Goal: Transaction & Acquisition: Purchase product/service

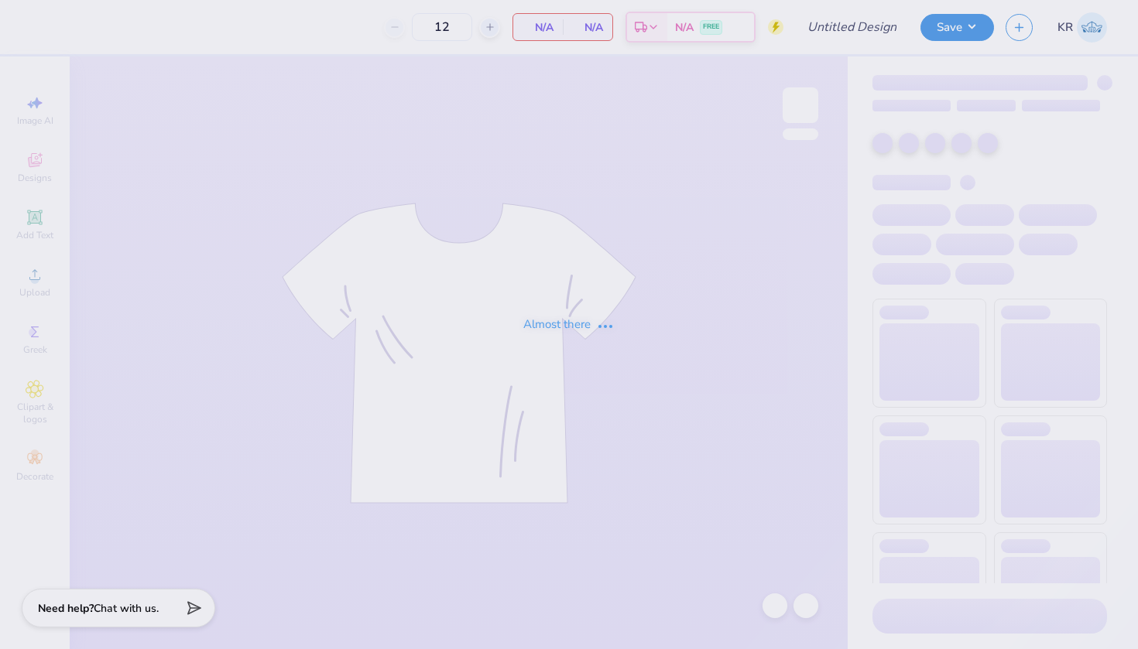
type input "ZBT Homecoming '25"
type input "100"
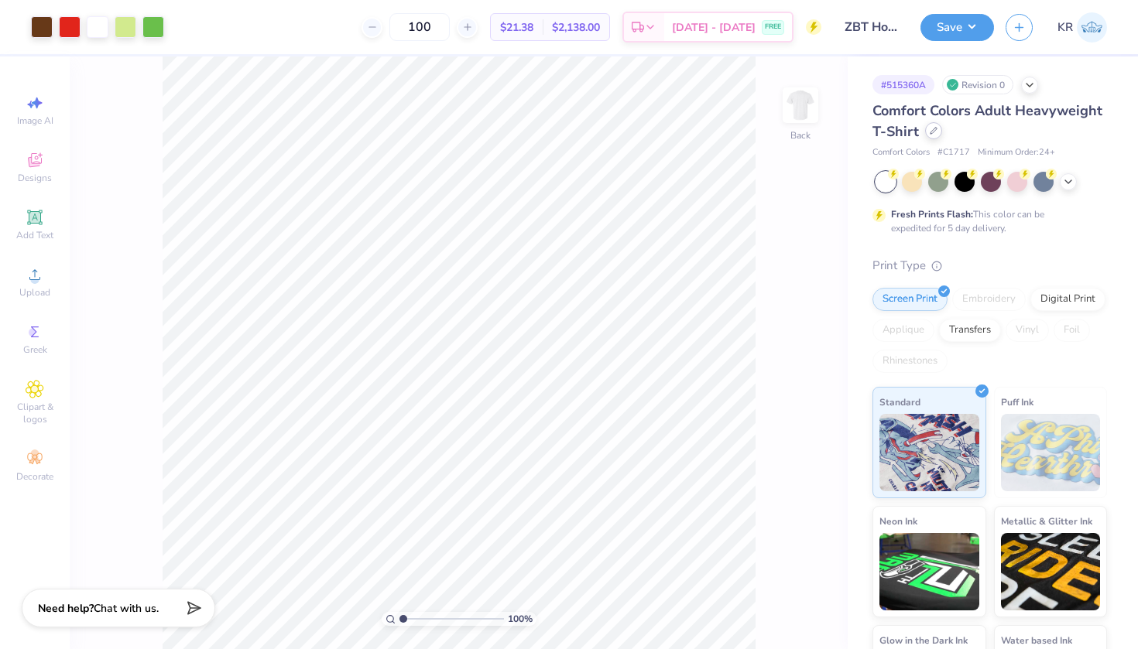
click at [937, 130] on icon at bounding box center [933, 131] width 6 height 6
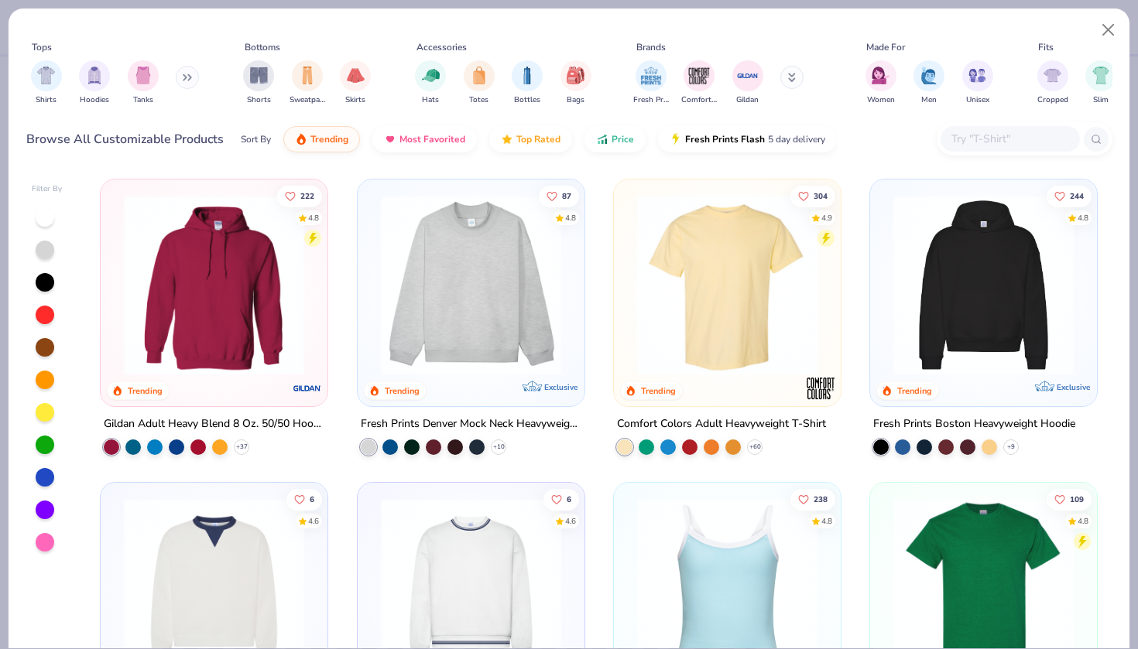
click at [992, 132] on input "text" at bounding box center [1009, 139] width 119 height 18
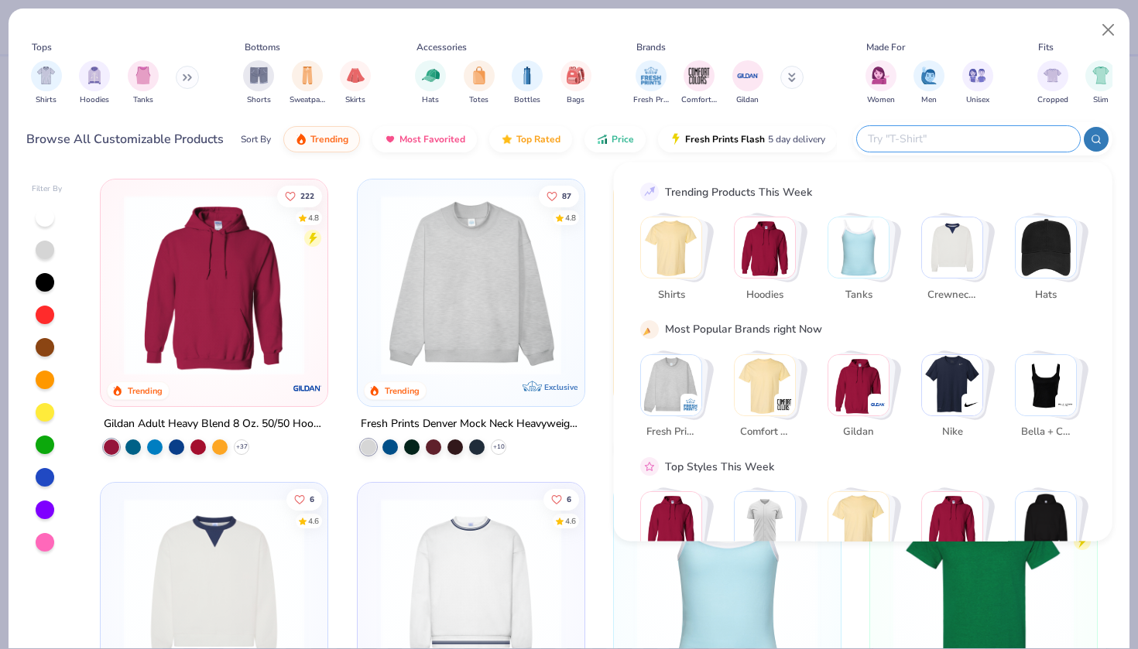
paste input "Bella+Canvas Fleece Hoodie"
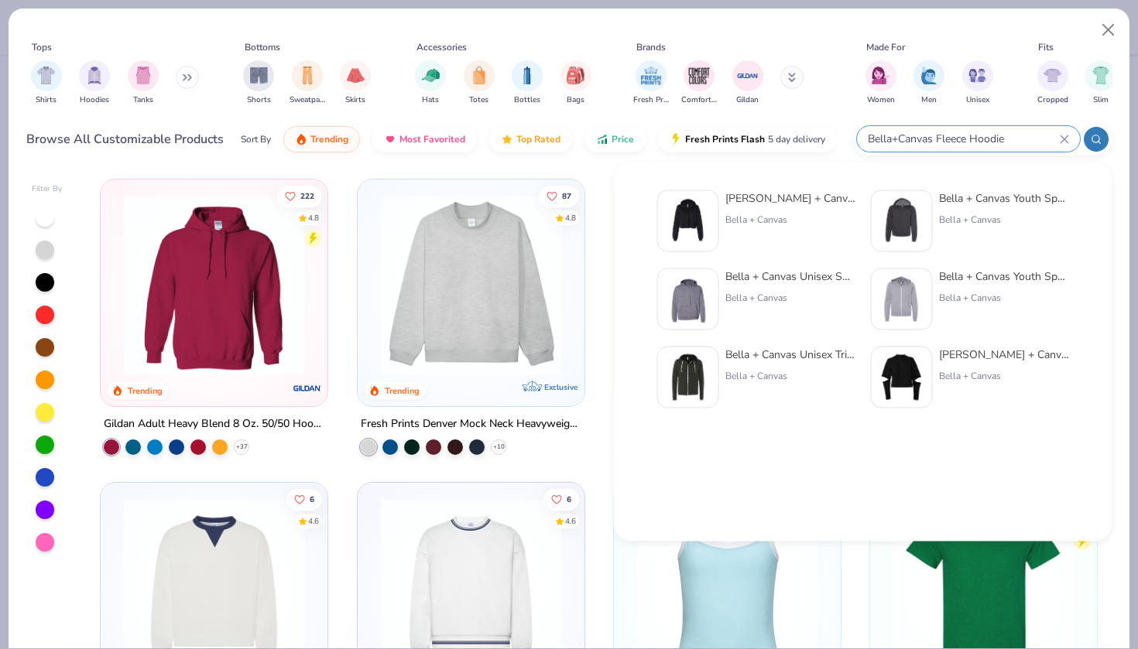
type input "Bella+Canvas Fleece Hoodie"
click at [700, 231] on img at bounding box center [688, 221] width 48 height 48
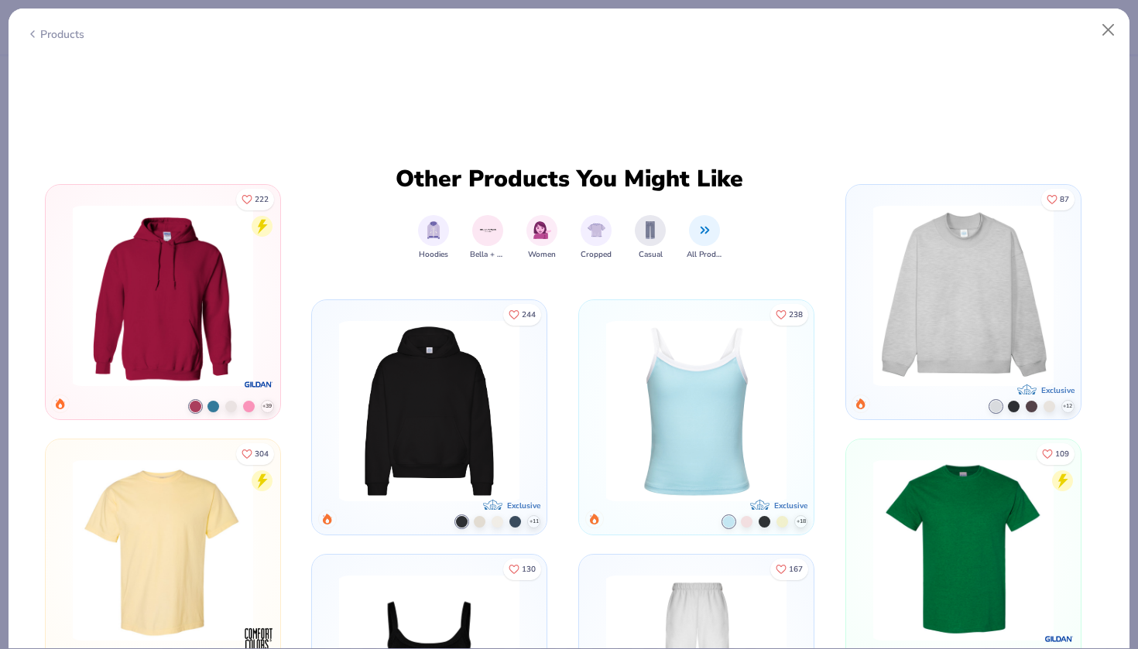
scroll to position [809, 0]
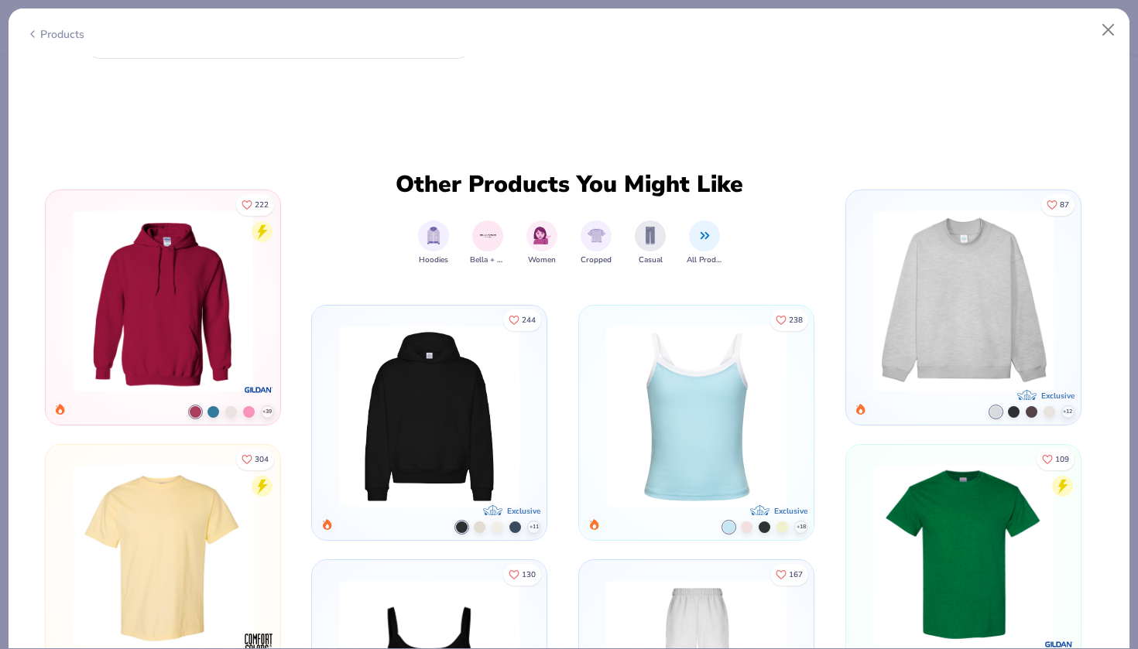
click at [430, 413] on img at bounding box center [430, 417] width 194 height 180
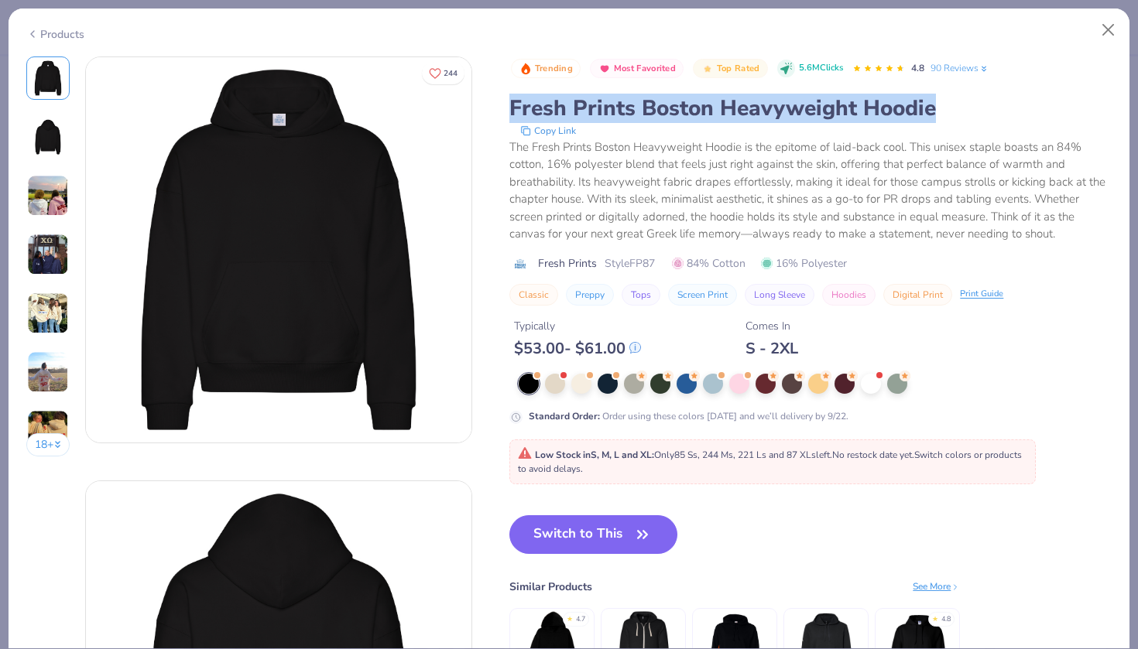
drag, startPoint x: 512, startPoint y: 109, endPoint x: 934, endPoint y: 111, distance: 422.7
click at [934, 111] on div "Fresh Prints Boston Heavyweight Hoodie" at bounding box center [810, 108] width 602 height 29
copy div "Fresh Prints Boston Heavyweight Hoodie"
click at [1101, 30] on button "Close" at bounding box center [1108, 29] width 29 height 29
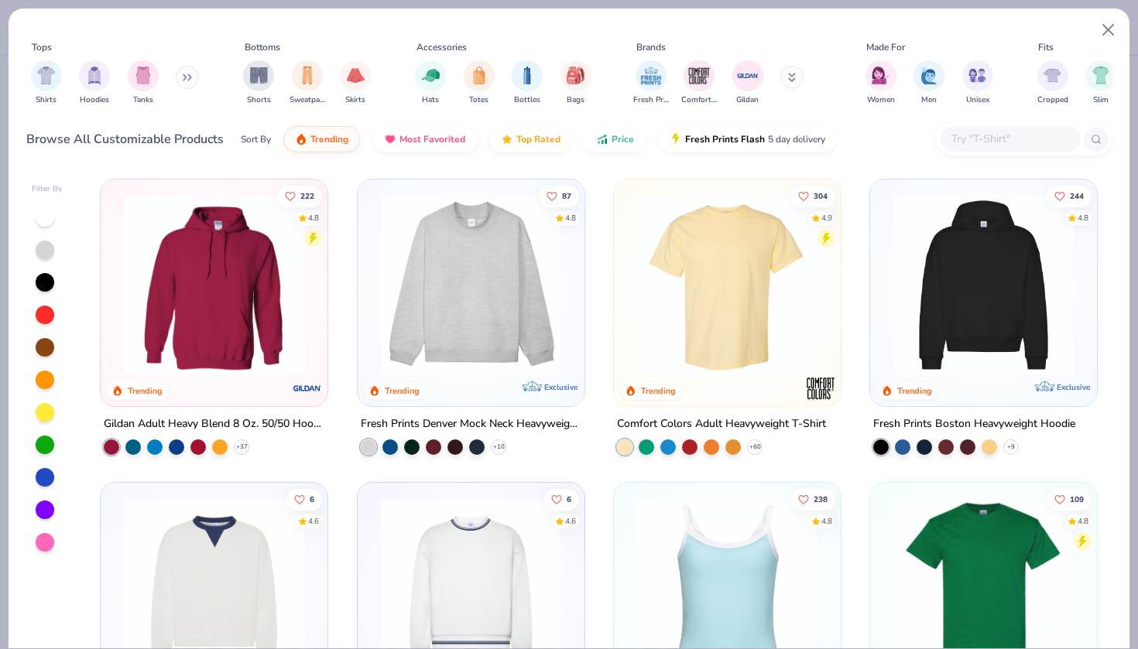
click at [976, 130] on input "text" at bounding box center [1009, 139] width 119 height 18
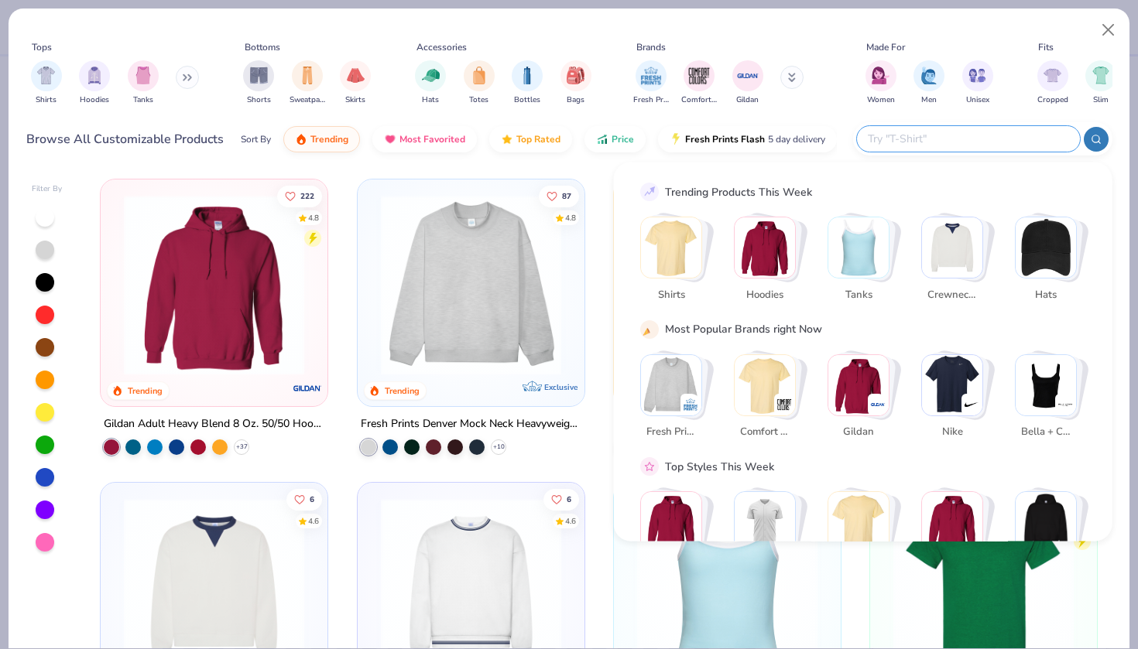
paste input "Gildan Heavy Blend Hoodi"
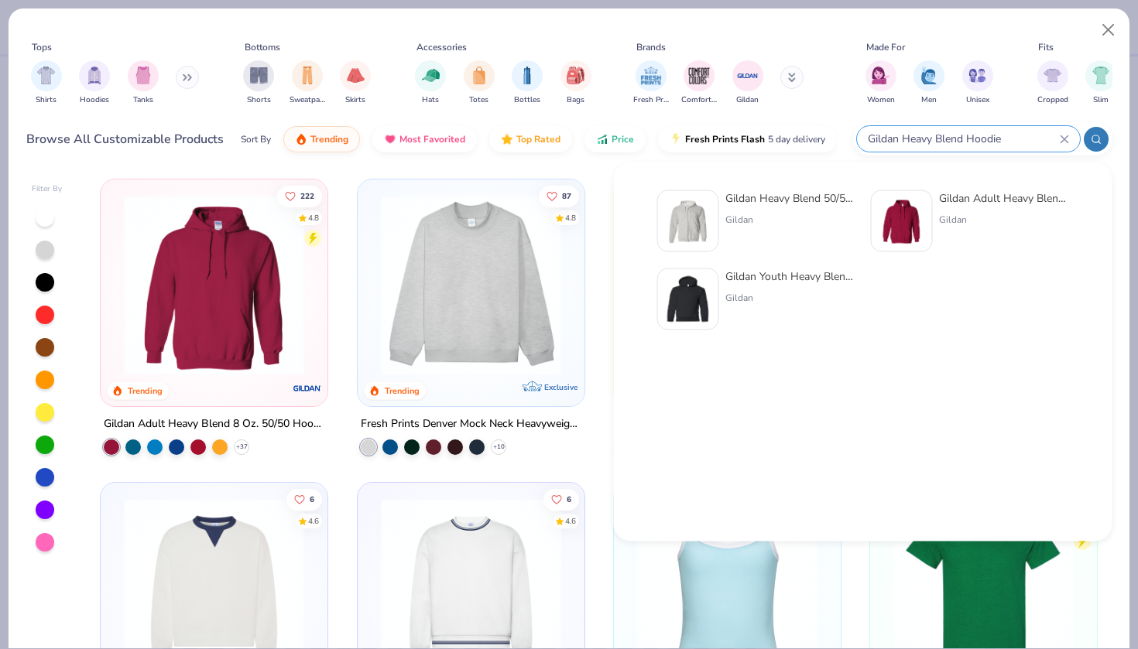
type input "Gildan Heavy Blend Hoodie"
click at [992, 224] on div "Gildan" at bounding box center [1004, 220] width 130 height 14
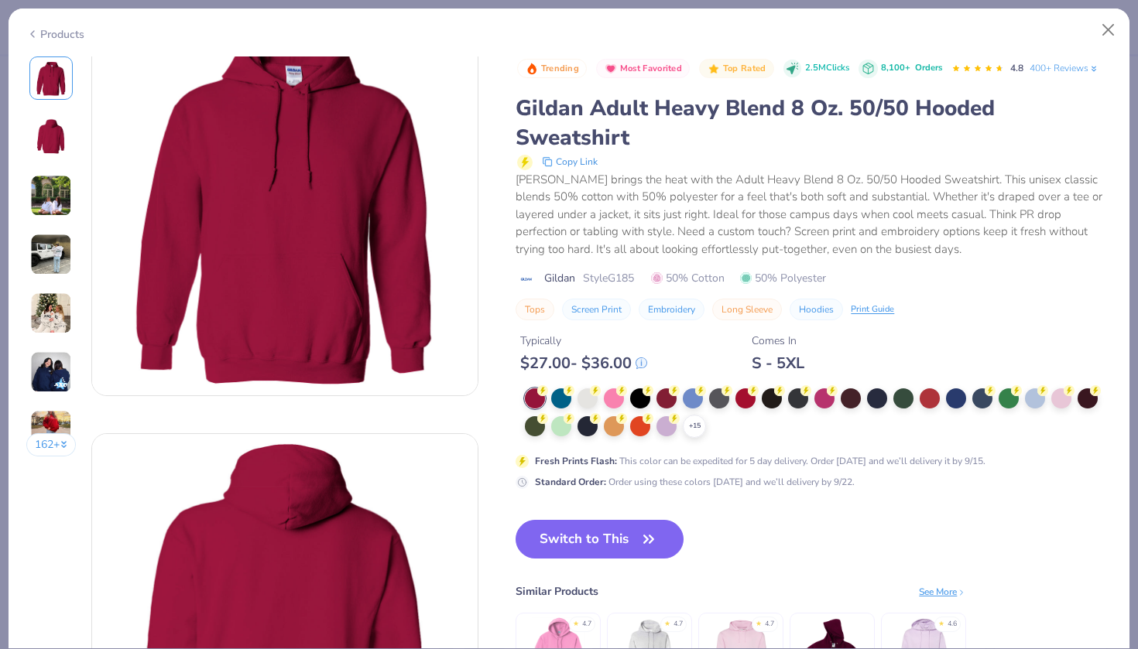
scroll to position [12, 0]
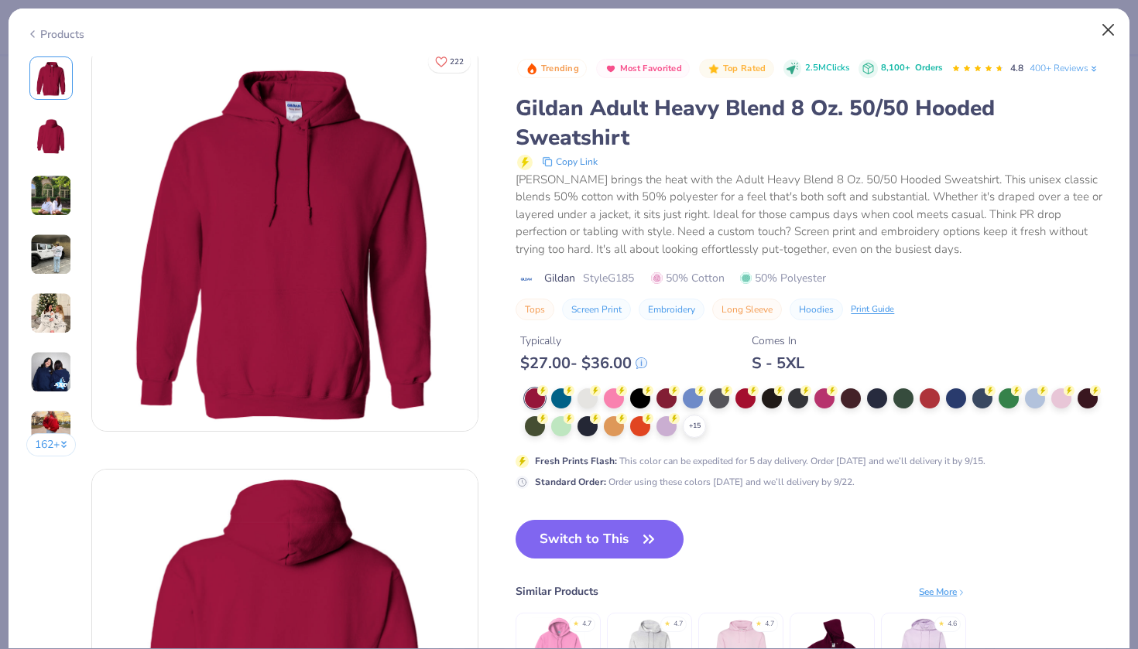
click at [1103, 19] on button "Close" at bounding box center [1108, 29] width 29 height 29
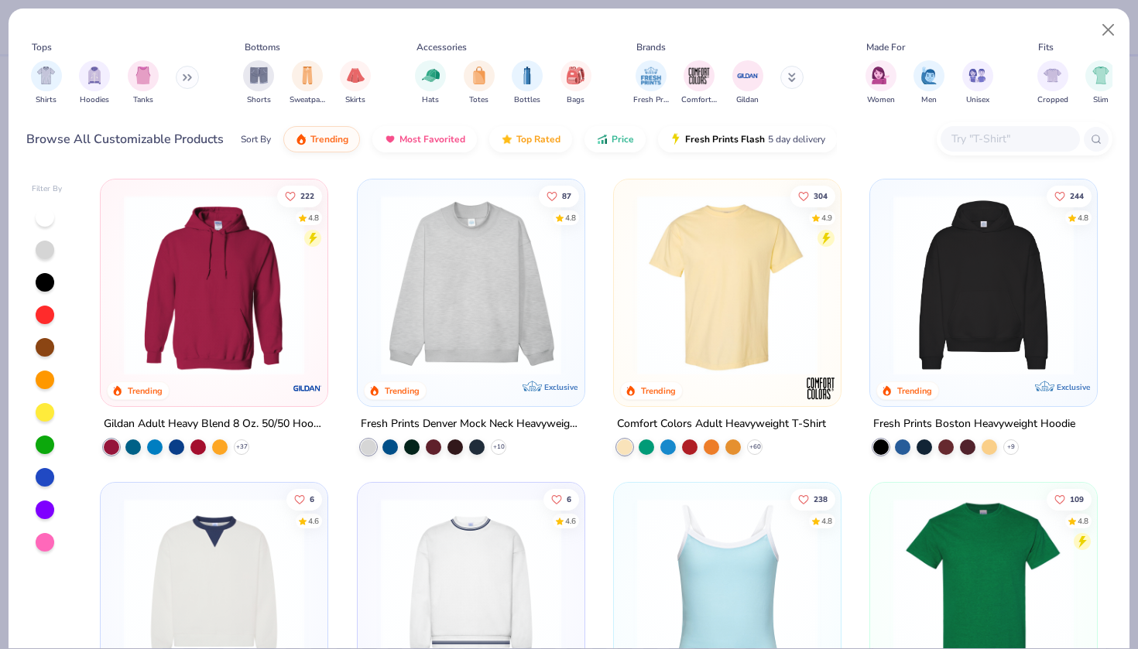
click at [996, 135] on input "text" at bounding box center [1009, 139] width 119 height 18
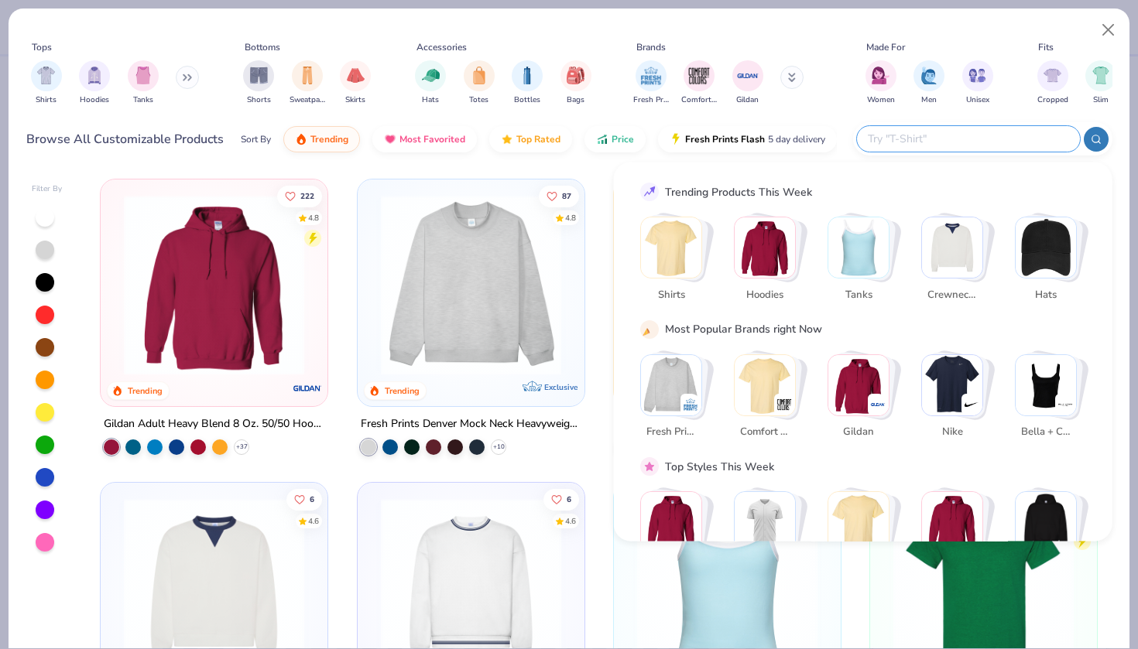
paste input "Gildan Heavy Blend Hoodi"
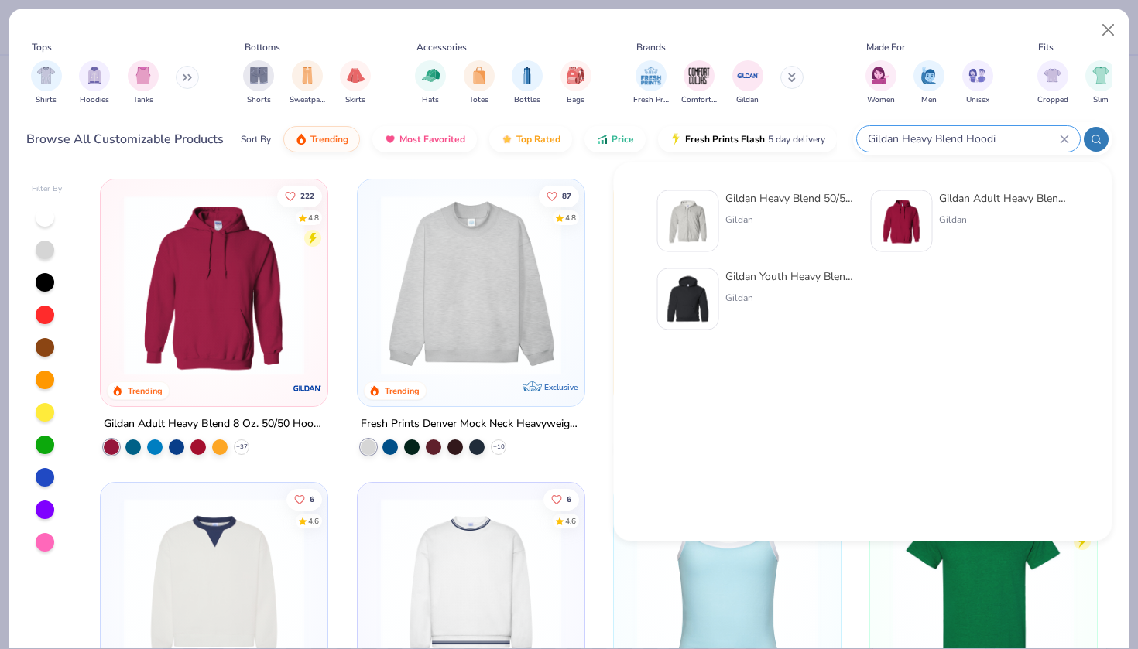
type input "Gildan Heavy Blend Hoodi"
click at [768, 201] on div "Gildan Heavy Blend 50/50 Full-Zip Hooded Sweatshirt" at bounding box center [790, 198] width 130 height 16
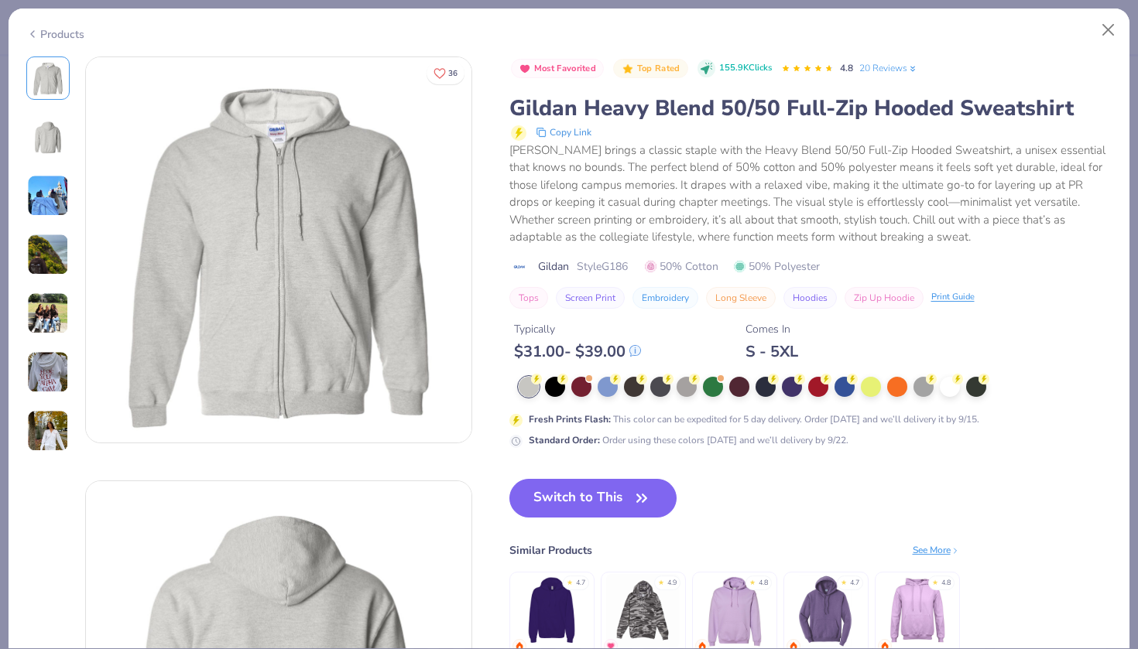
click at [50, 206] on img at bounding box center [48, 196] width 42 height 42
click at [1096, 38] on button "Close" at bounding box center [1108, 29] width 29 height 29
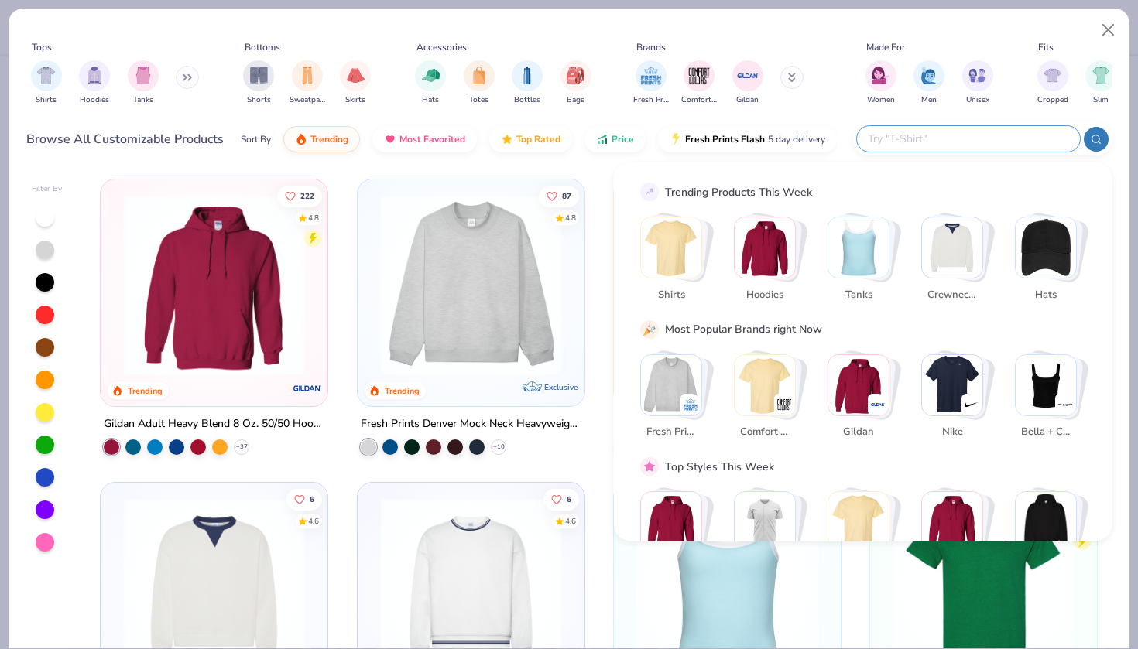
click at [989, 146] on input "text" at bounding box center [967, 139] width 203 height 18
paste input "Gildan Heavy Blend Hoodi"
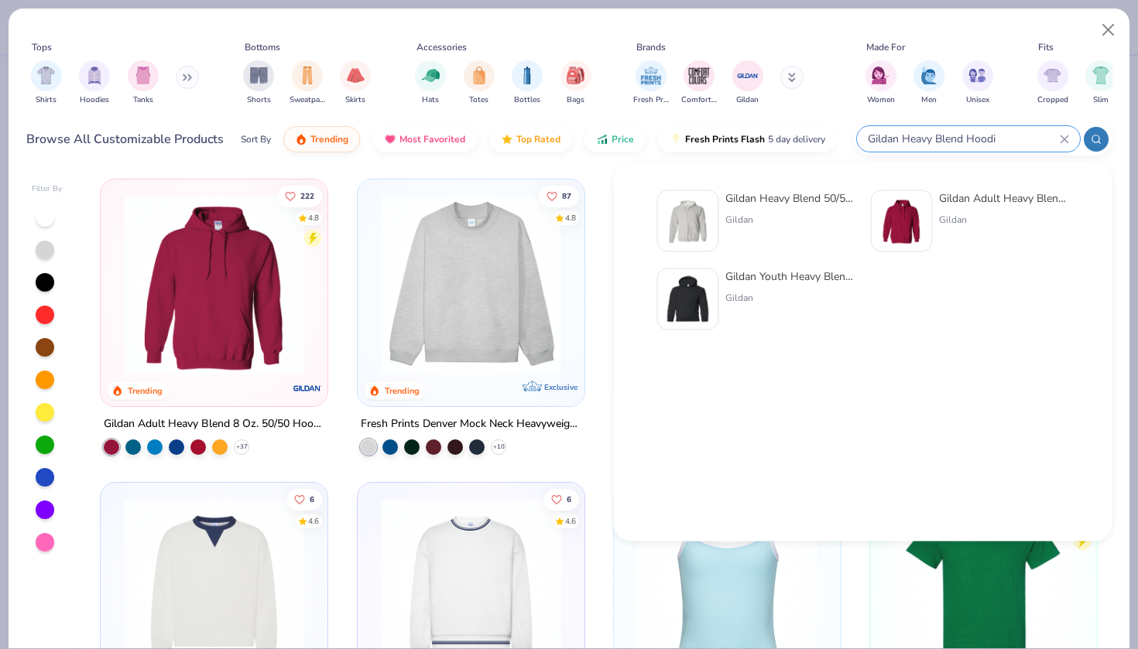
type input "Gildan Heavy Blend Hoodi"
click at [906, 224] on img at bounding box center [902, 221] width 48 height 48
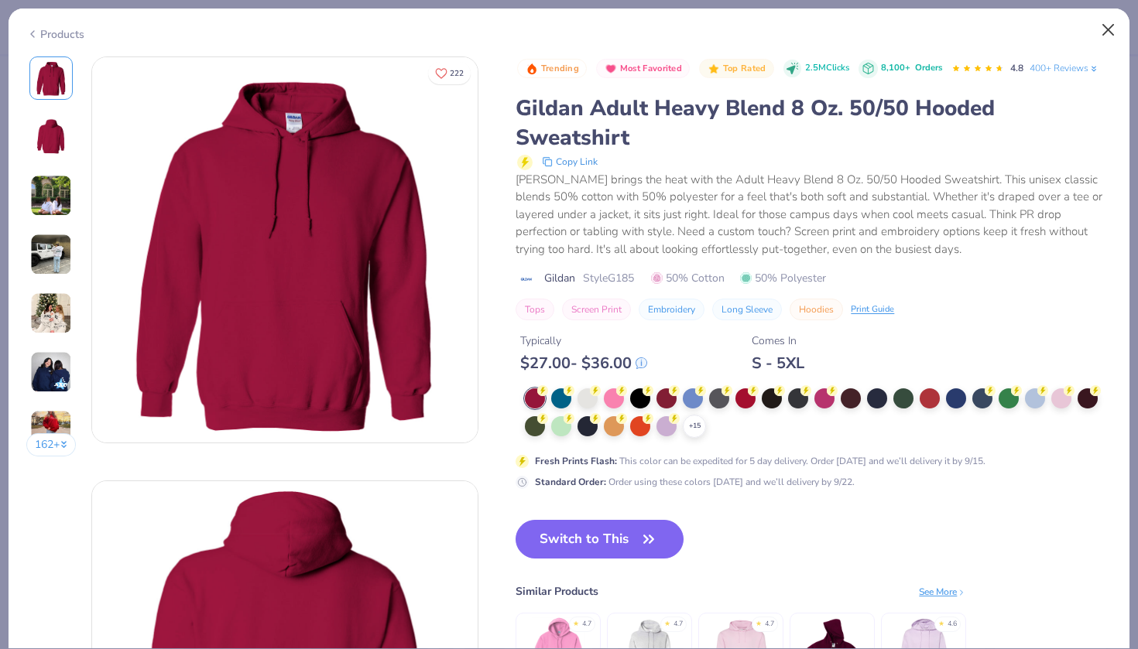
click at [1114, 22] on button "Close" at bounding box center [1108, 29] width 29 height 29
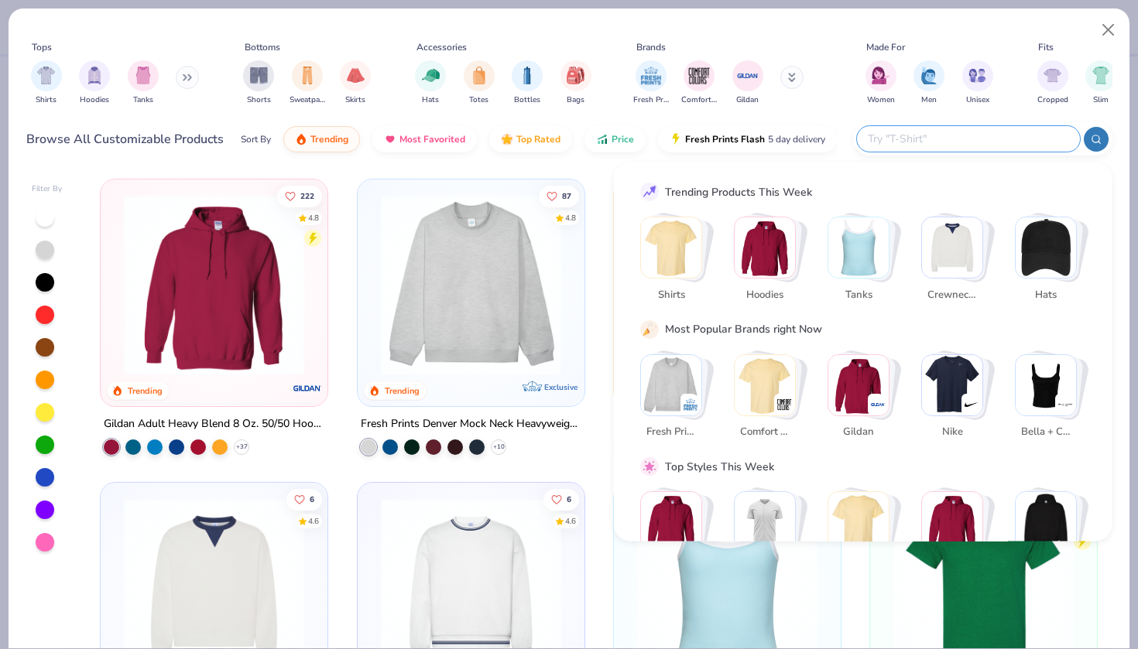
click at [972, 140] on input "text" at bounding box center [967, 139] width 203 height 18
paste input "Independent Trading Co. Midweight Hoodie"
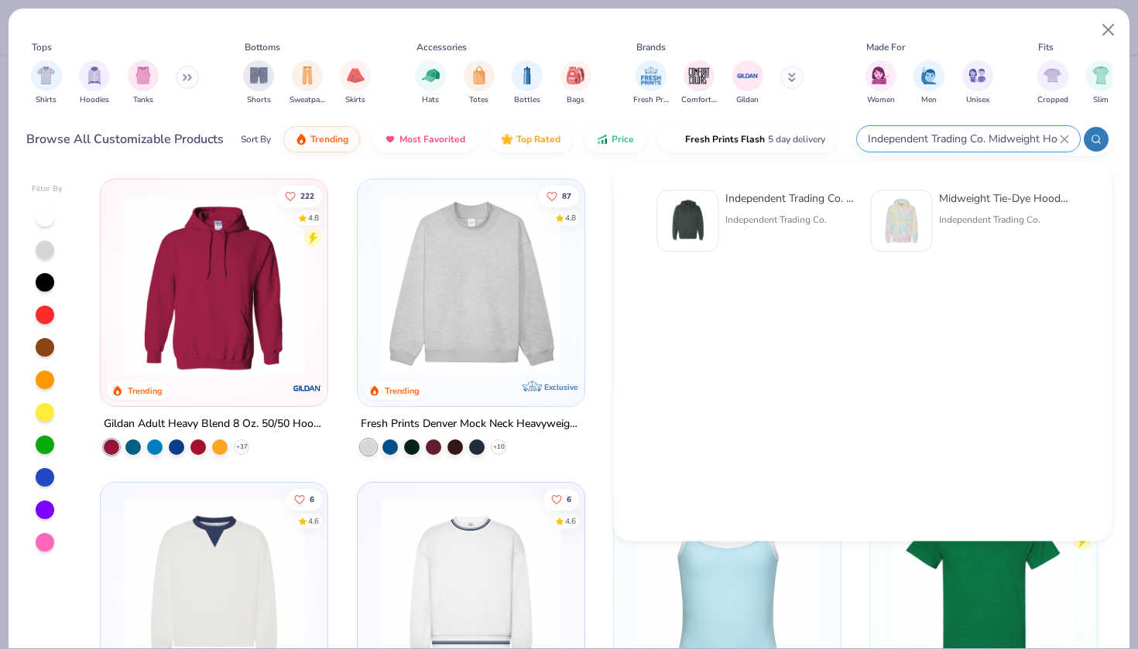
type input "Independent Trading Co. Midweight Hoodie"
click at [740, 226] on div "Independent Trading Co." at bounding box center [790, 220] width 130 height 14
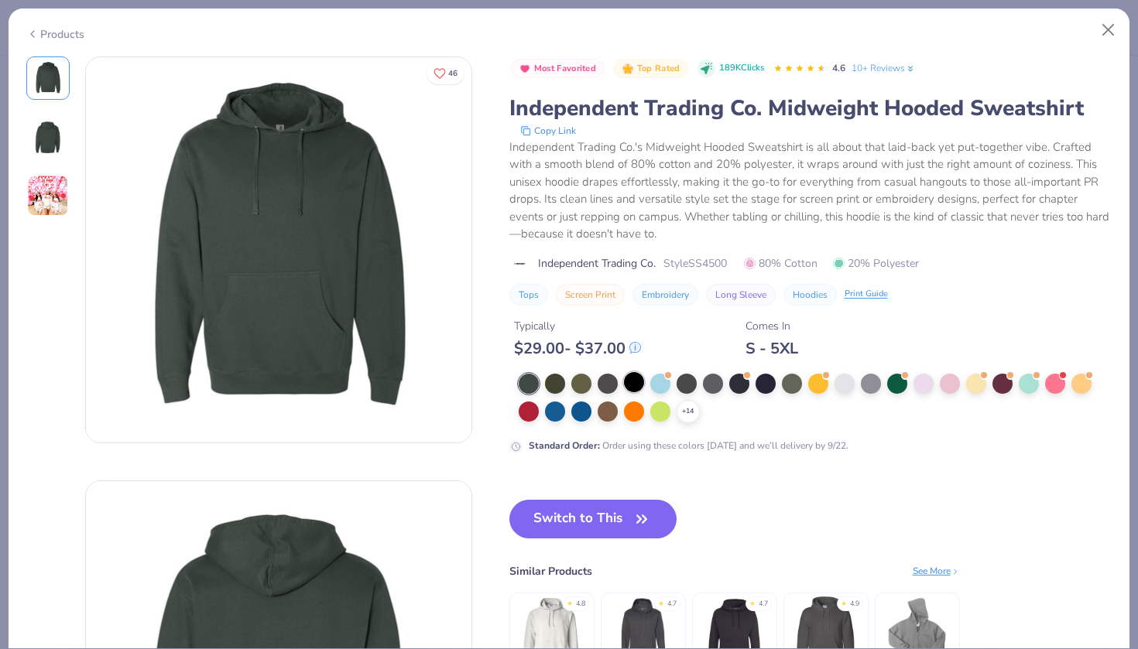
click at [630, 382] on div at bounding box center [634, 382] width 20 height 20
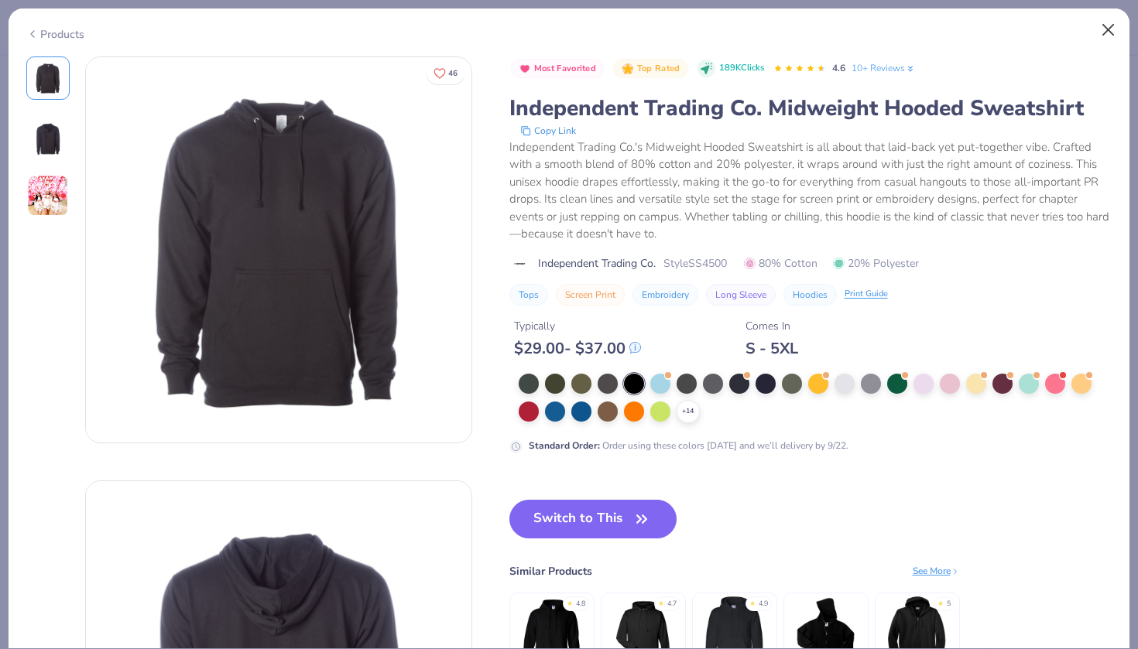
click at [1106, 37] on button "Close" at bounding box center [1108, 29] width 29 height 29
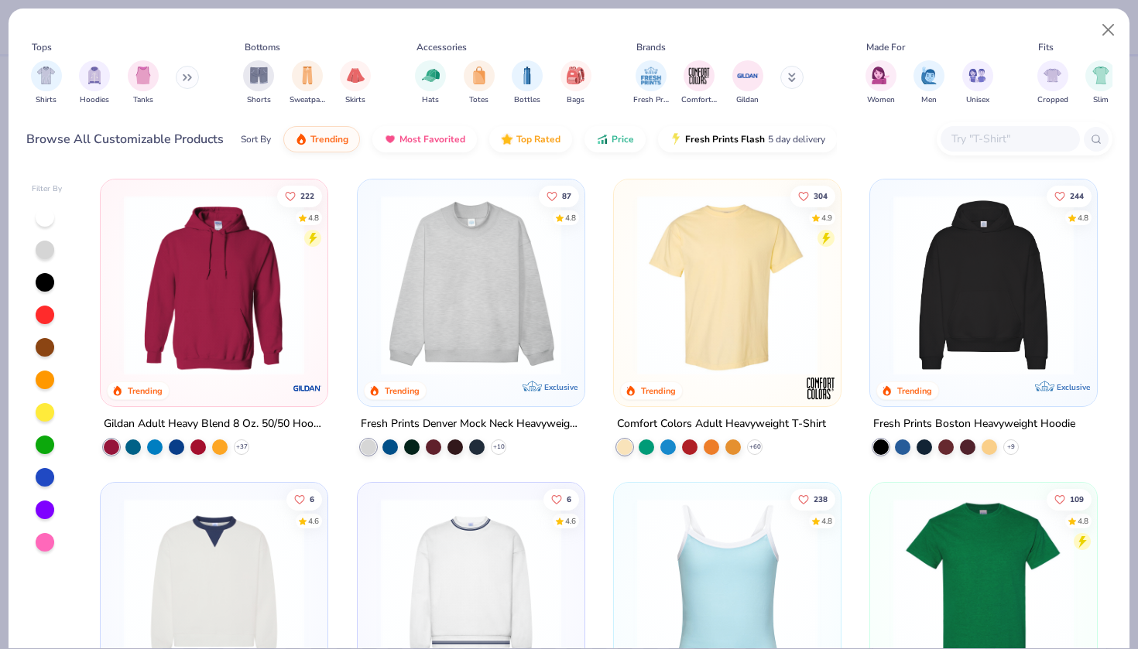
click at [965, 139] on input "text" at bounding box center [1009, 139] width 119 height 18
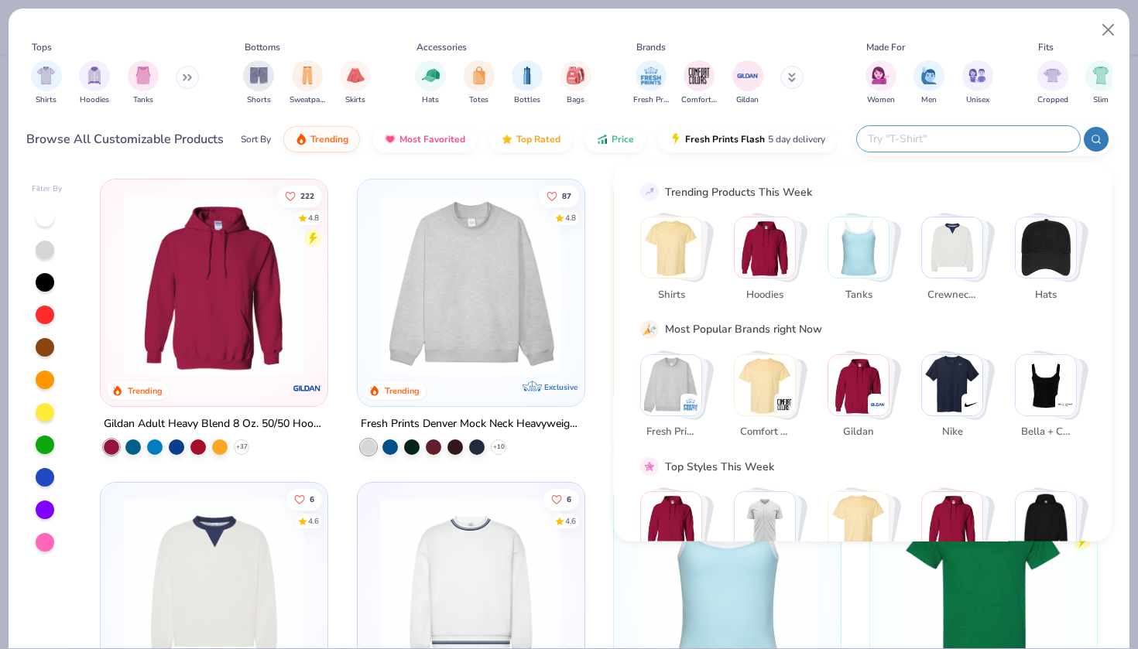
paste input "Bella+Canvas Fleece Hoodie"
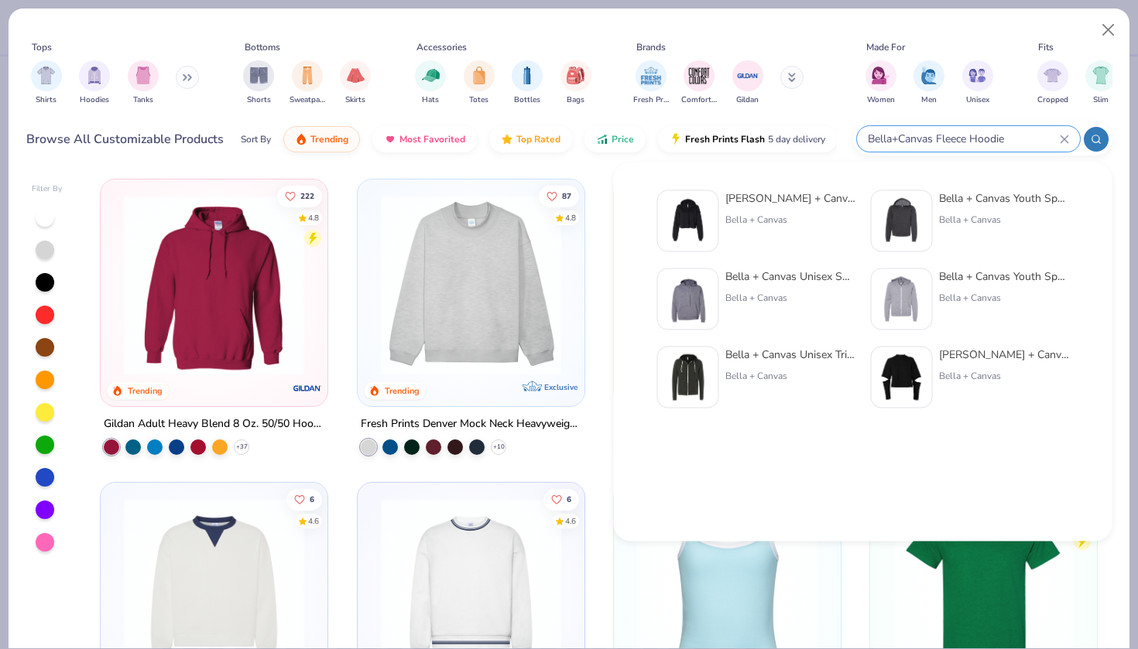
type input "Bella+Canvas Fleece Hoodie"
click at [698, 294] on img at bounding box center [688, 300] width 48 height 48
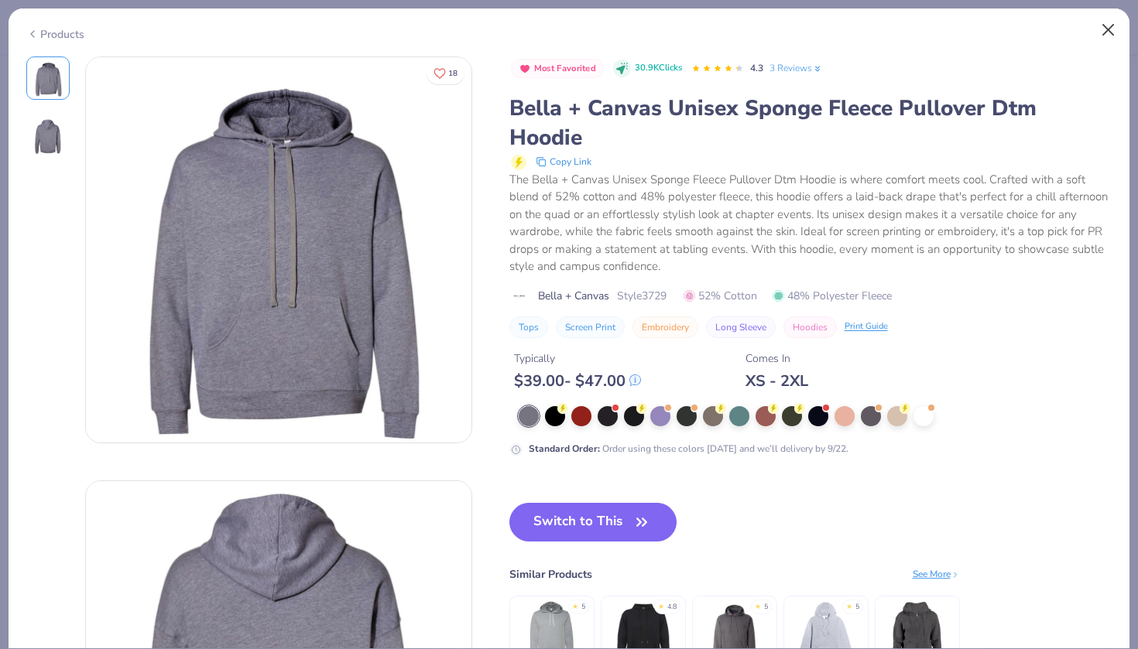
click at [1107, 30] on button "Close" at bounding box center [1108, 29] width 29 height 29
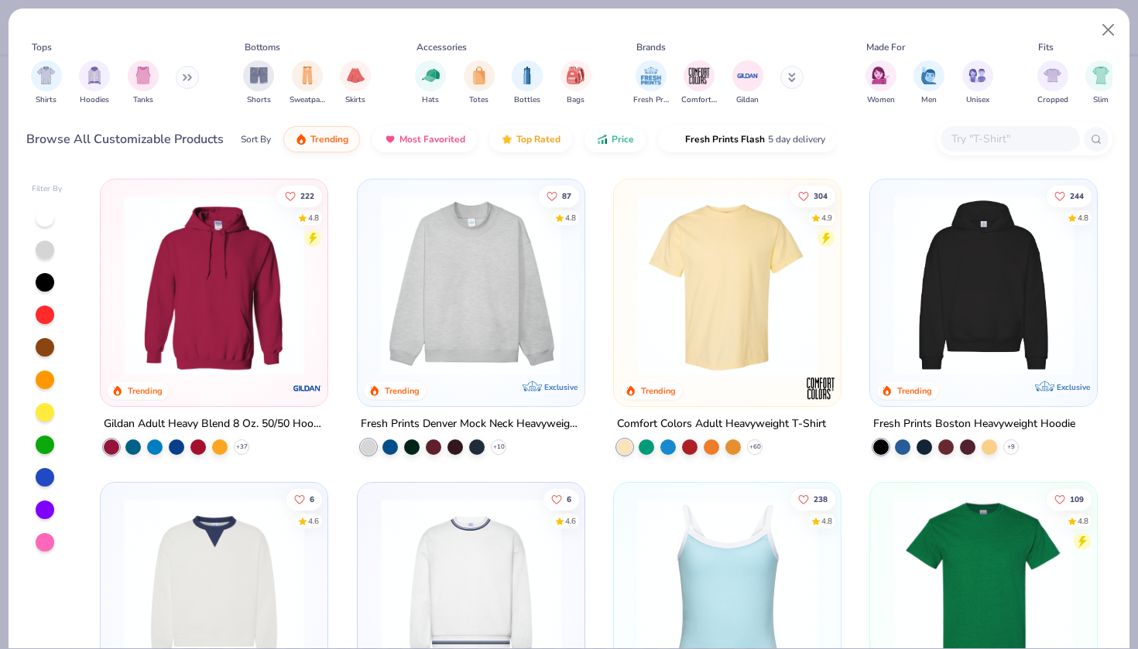
click at [994, 128] on div at bounding box center [1010, 139] width 139 height 26
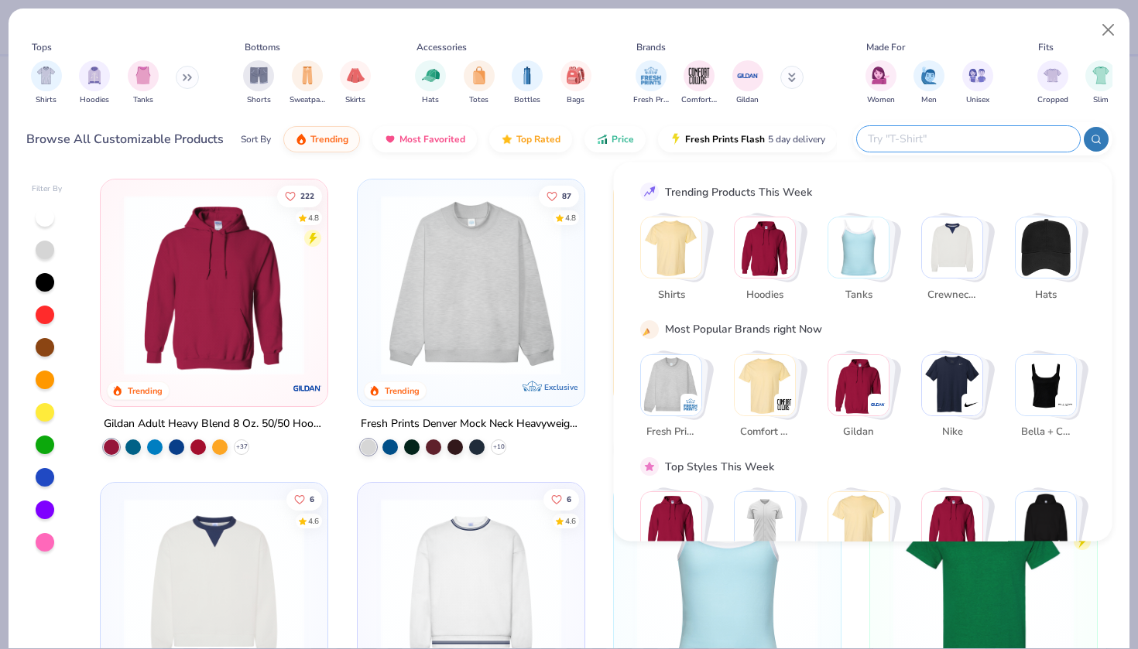
paste input "Bella+Canvas Fleece Hoodie"
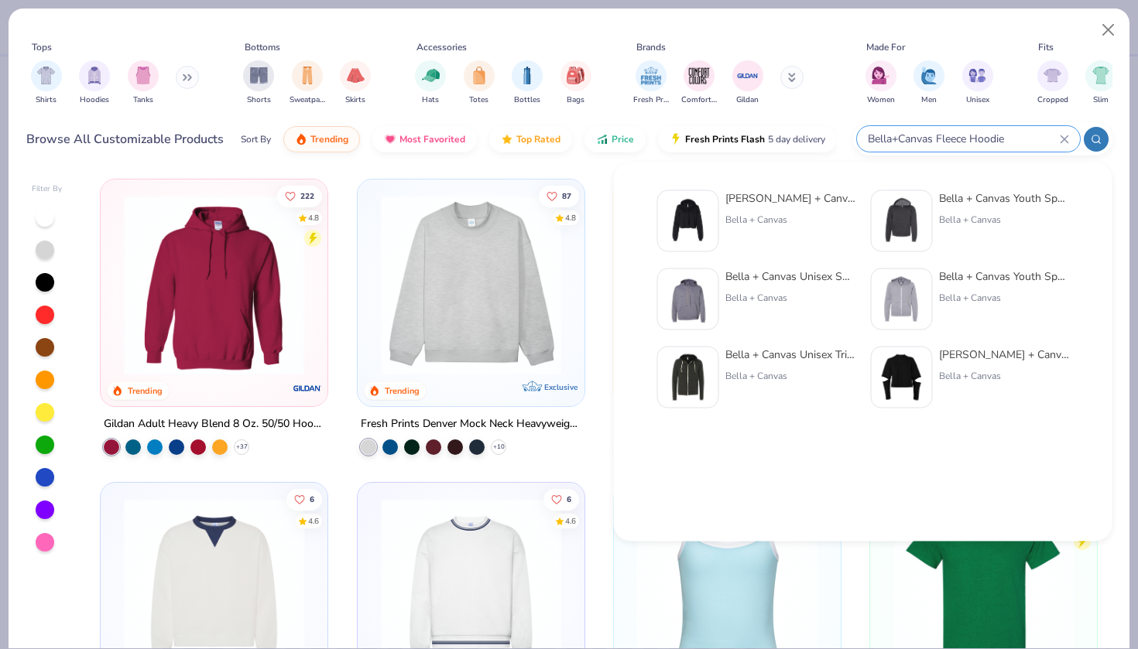
type input "Bella+Canvas Fleece Hoodie"
click at [697, 223] on img at bounding box center [688, 221] width 48 height 48
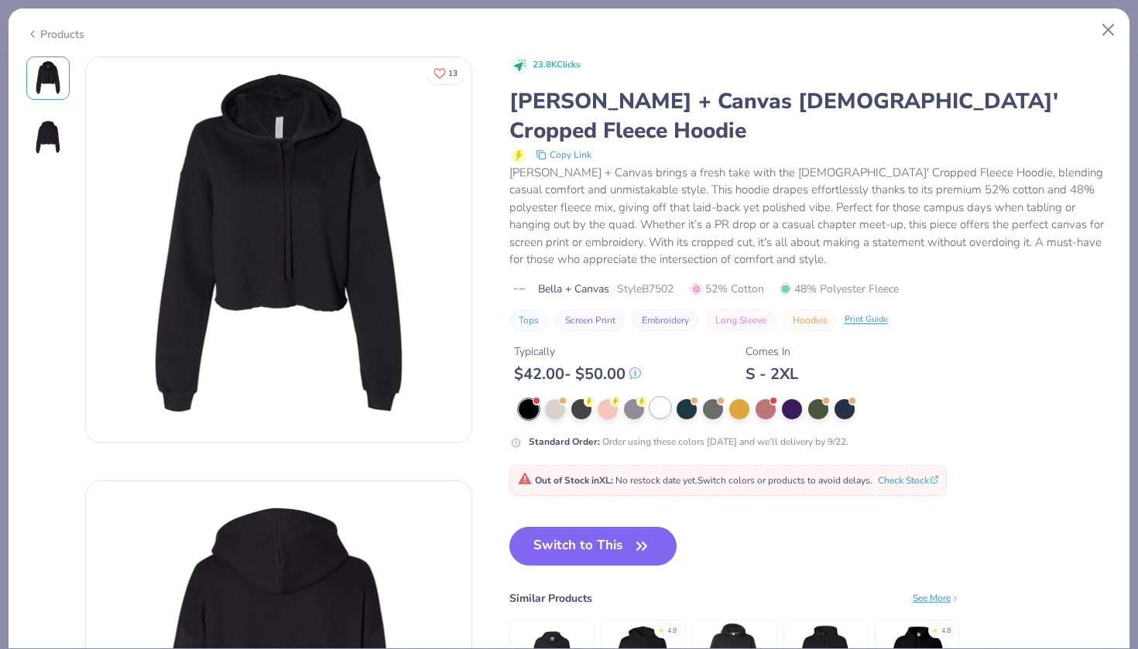
click at [664, 398] on div at bounding box center [660, 408] width 20 height 20
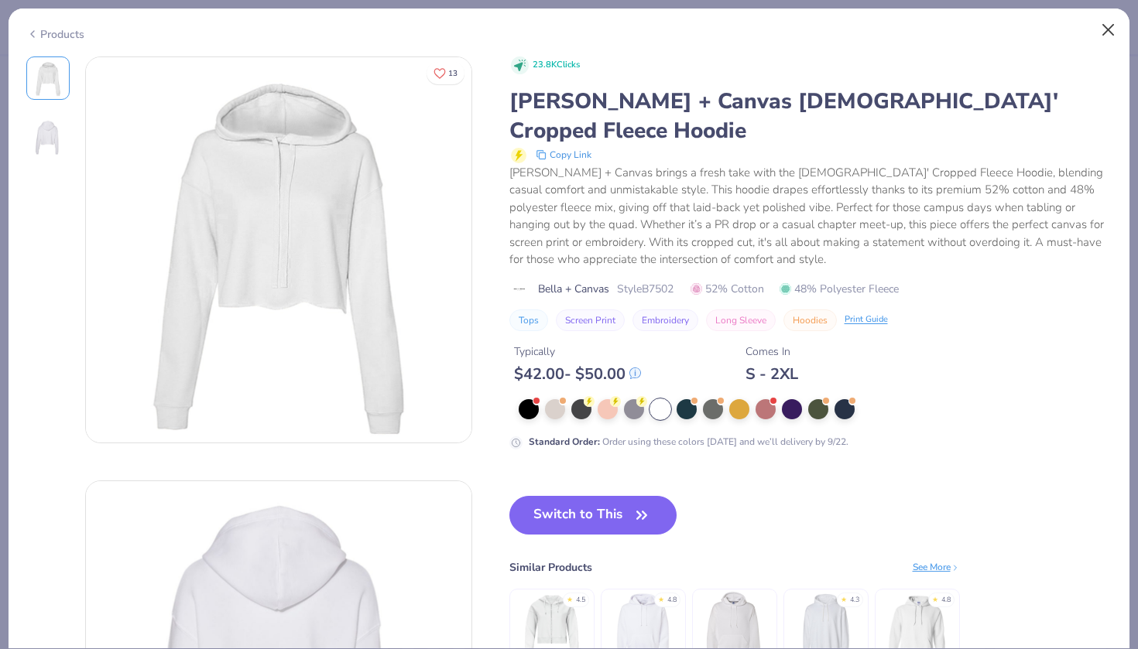
click at [1108, 33] on button "Close" at bounding box center [1108, 29] width 29 height 29
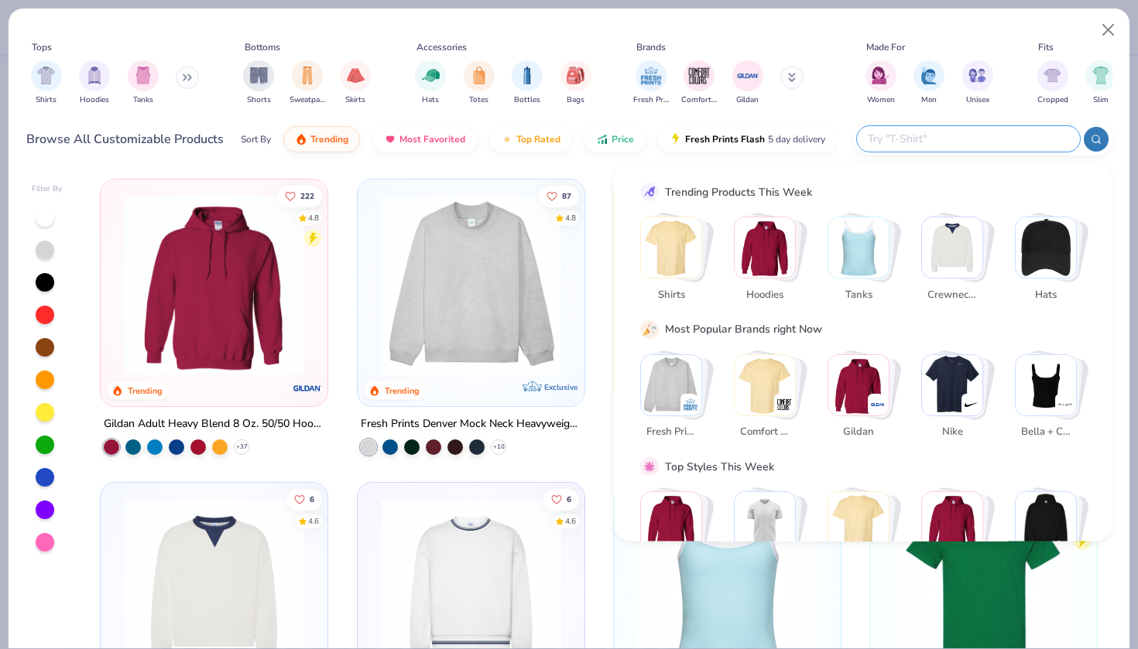
click at [1005, 143] on input "text" at bounding box center [967, 139] width 203 height 18
paste input "Bella+Canvas Fleece Shorts"
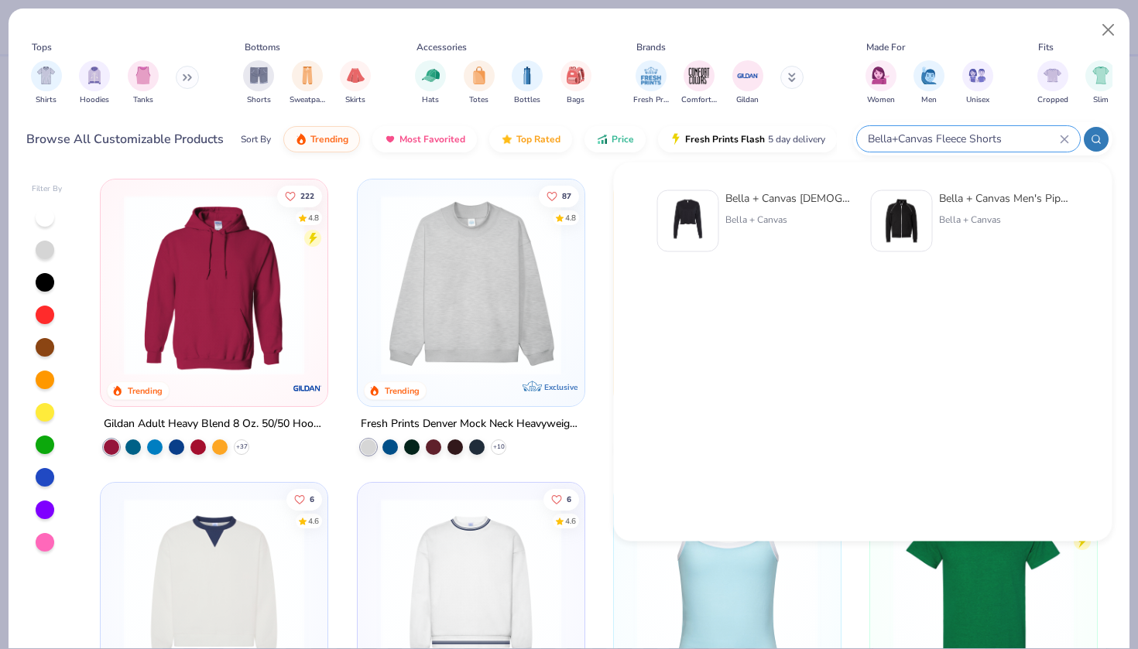
click at [967, 137] on input "Bella+Canvas Fleece Shorts" at bounding box center [963, 139] width 194 height 18
click at [968, 134] on input "Bella+Canvas Fleece Shorts" at bounding box center [963, 139] width 194 height 18
drag, startPoint x: 940, startPoint y: 139, endPoint x: 983, endPoint y: 135, distance: 43.5
click at [985, 136] on input "Bella+Canvas Fleece Shorts" at bounding box center [963, 139] width 194 height 18
click at [983, 135] on input "Bella+Canvas Fleece Shorts" at bounding box center [963, 139] width 194 height 18
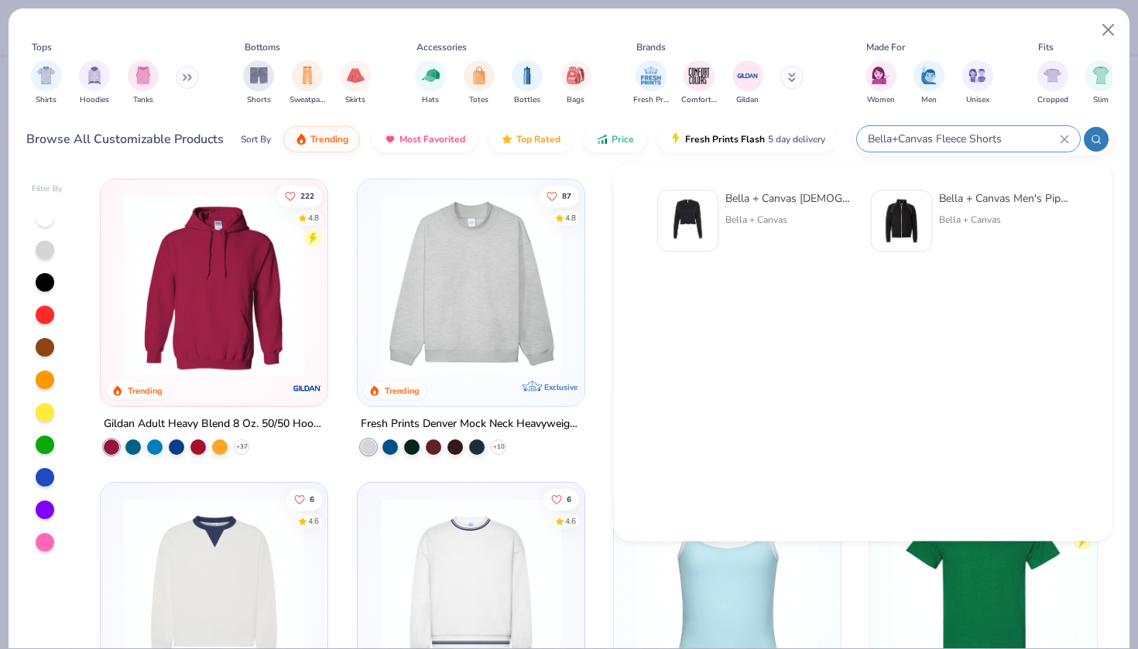
click at [969, 138] on input "Bella+Canvas Fleece Shorts" at bounding box center [963, 139] width 194 height 18
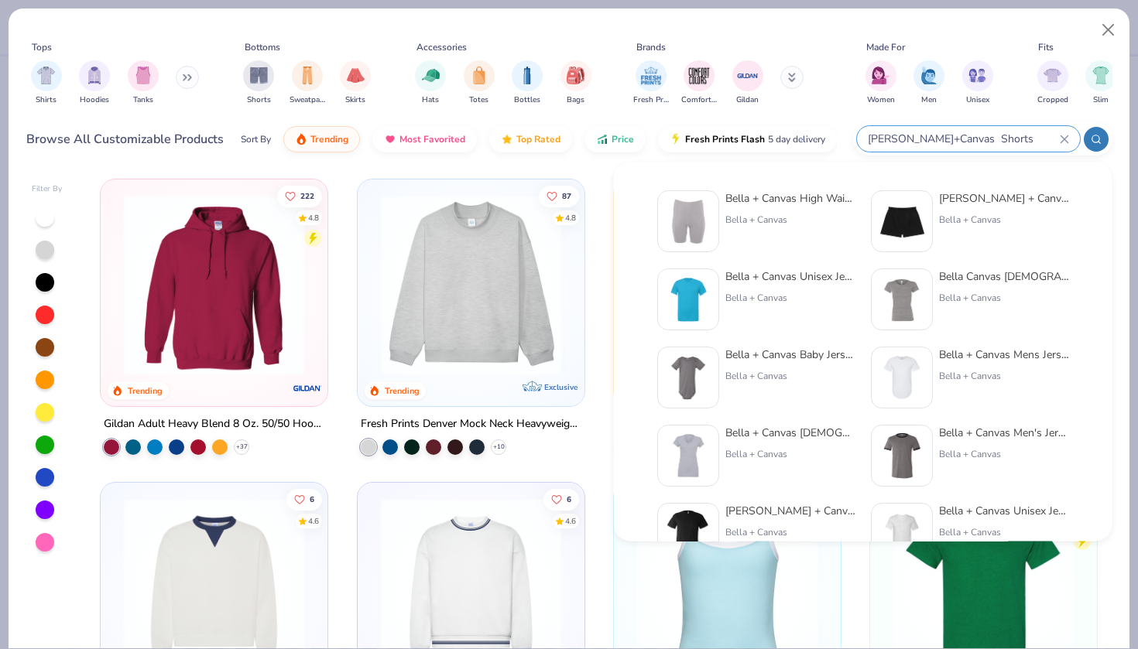
type input "[PERSON_NAME]+Canvas Shorts"
click at [485, 153] on div "Sort By Trending Most Favorited Top Rated Price Fresh Prints Flash 5 day delive…" at bounding box center [539, 139] width 596 height 43
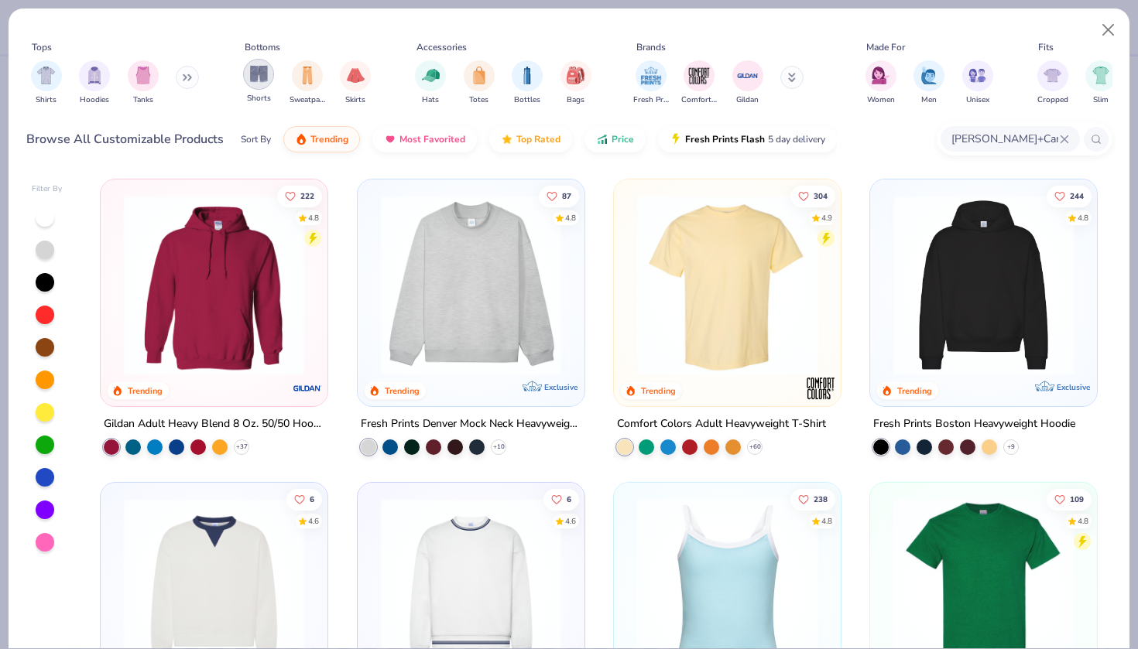
click at [266, 77] on img "filter for Shorts" at bounding box center [259, 74] width 18 height 18
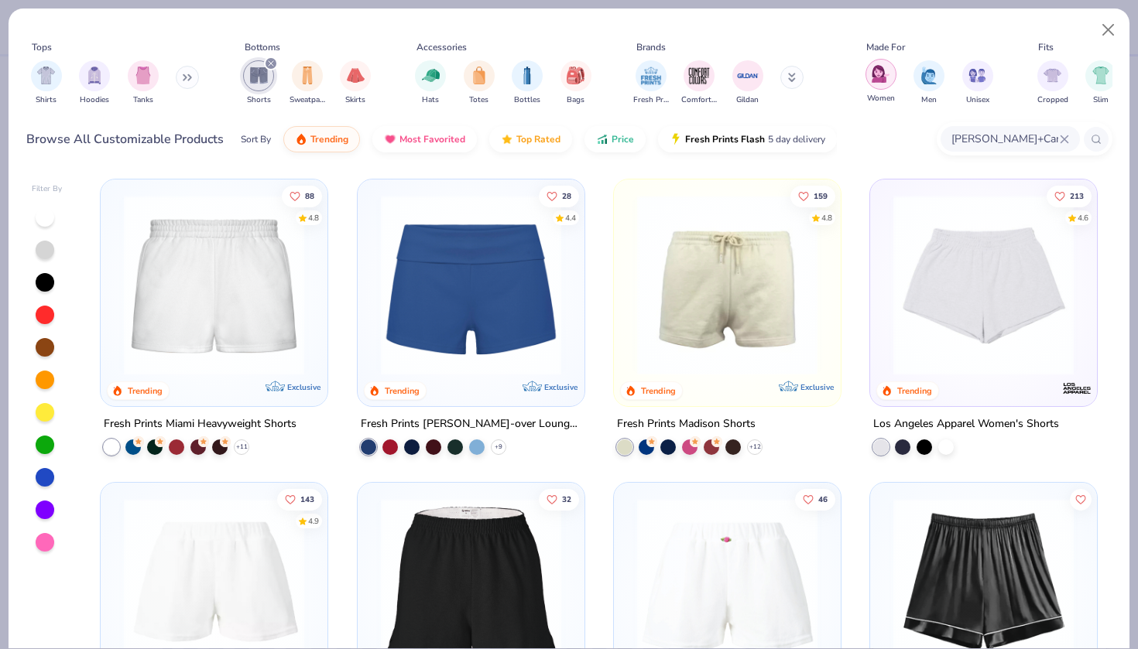
click at [873, 78] on img "filter for Women" at bounding box center [881, 74] width 18 height 18
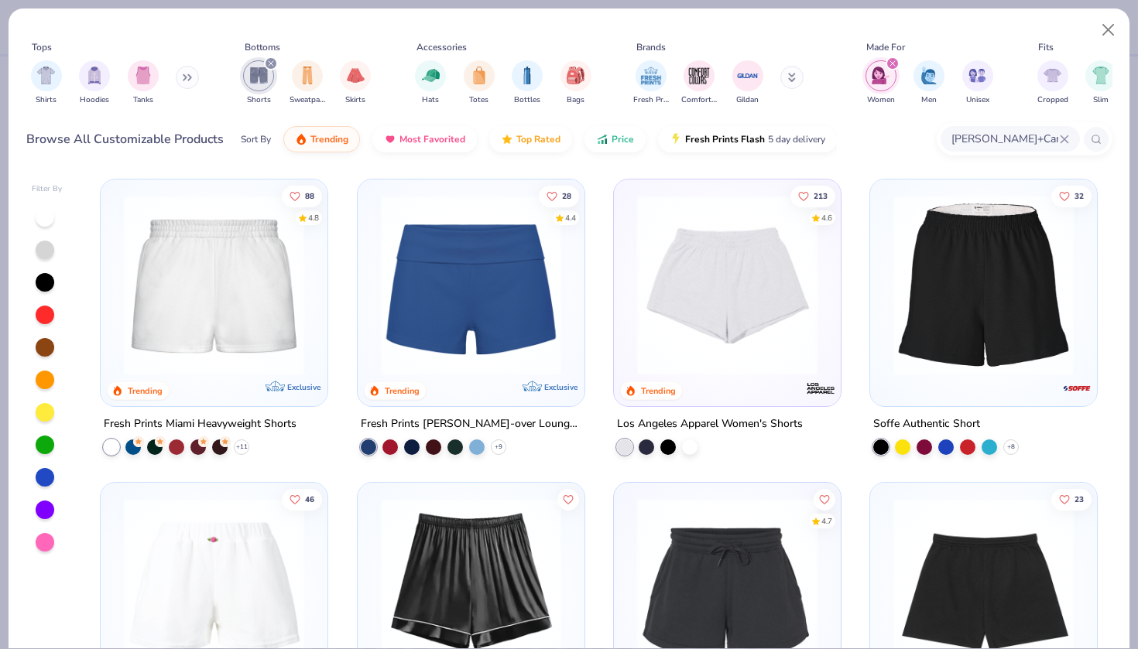
click at [890, 63] on icon "filter for Women" at bounding box center [892, 63] width 6 height 6
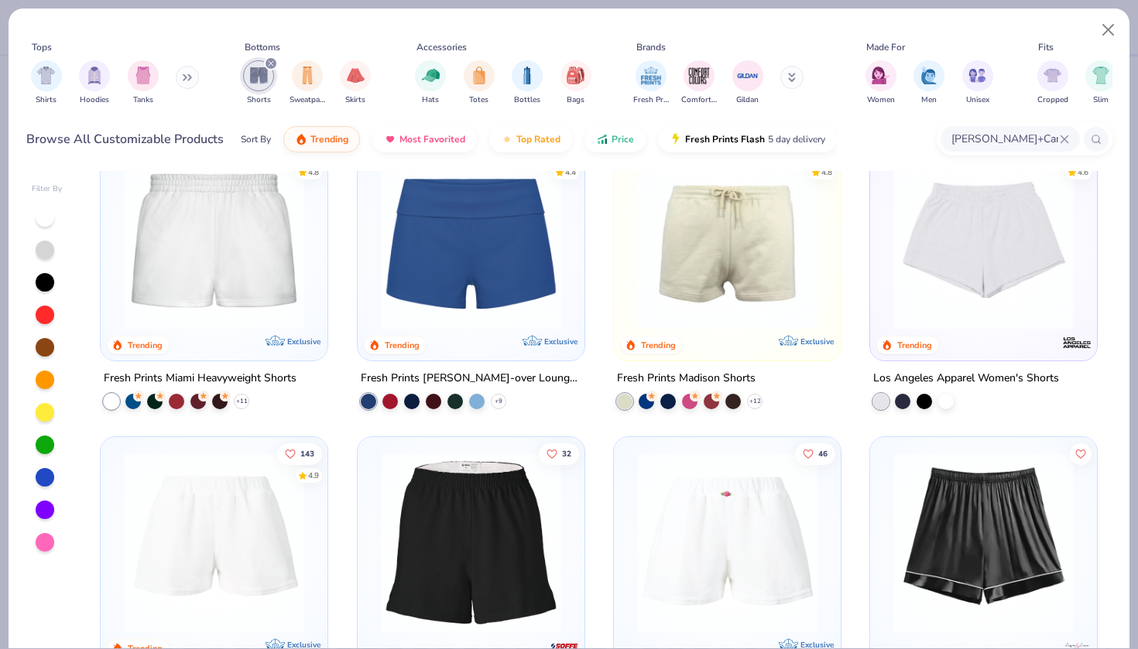
scroll to position [9, 0]
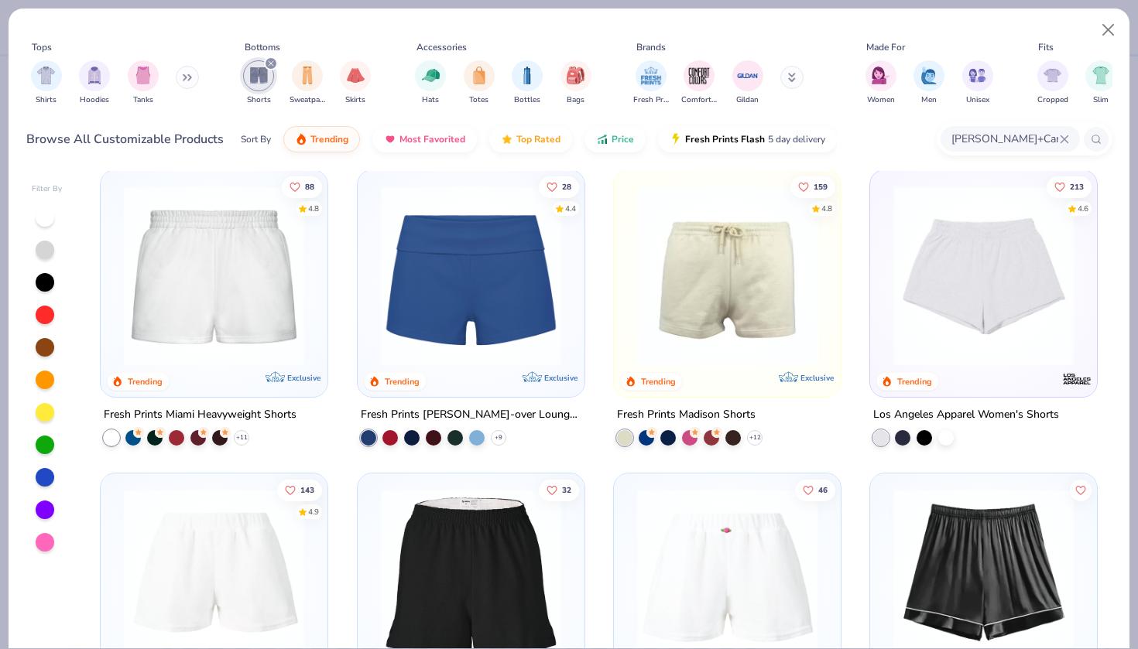
click at [703, 247] on img at bounding box center [727, 276] width 196 height 180
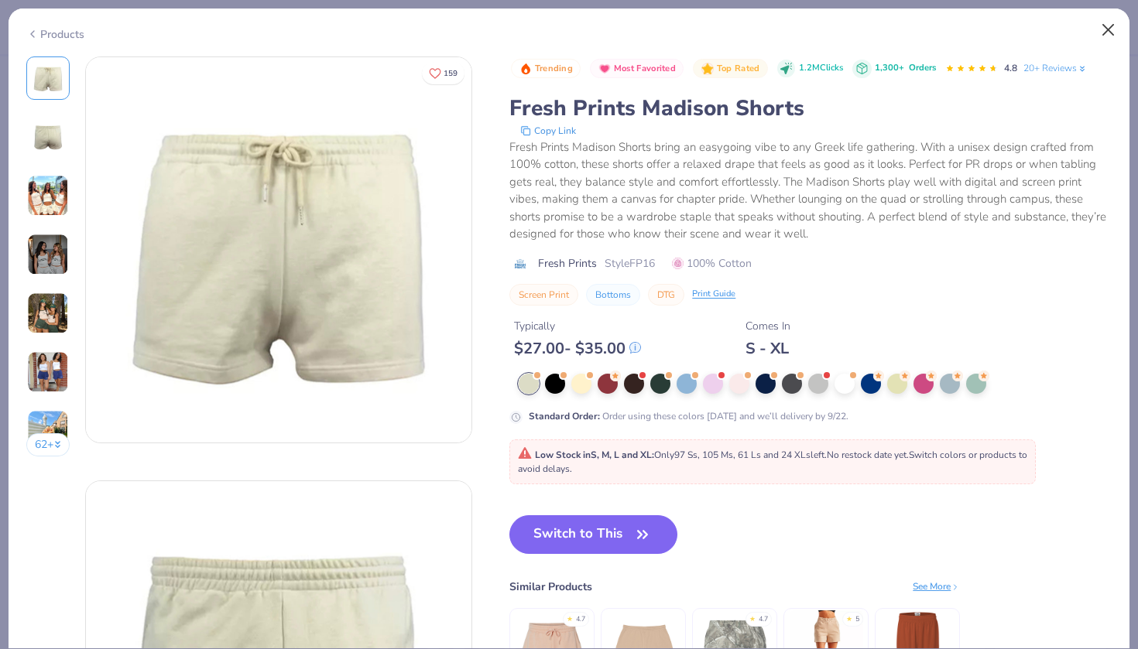
click at [1105, 32] on button "Close" at bounding box center [1108, 29] width 29 height 29
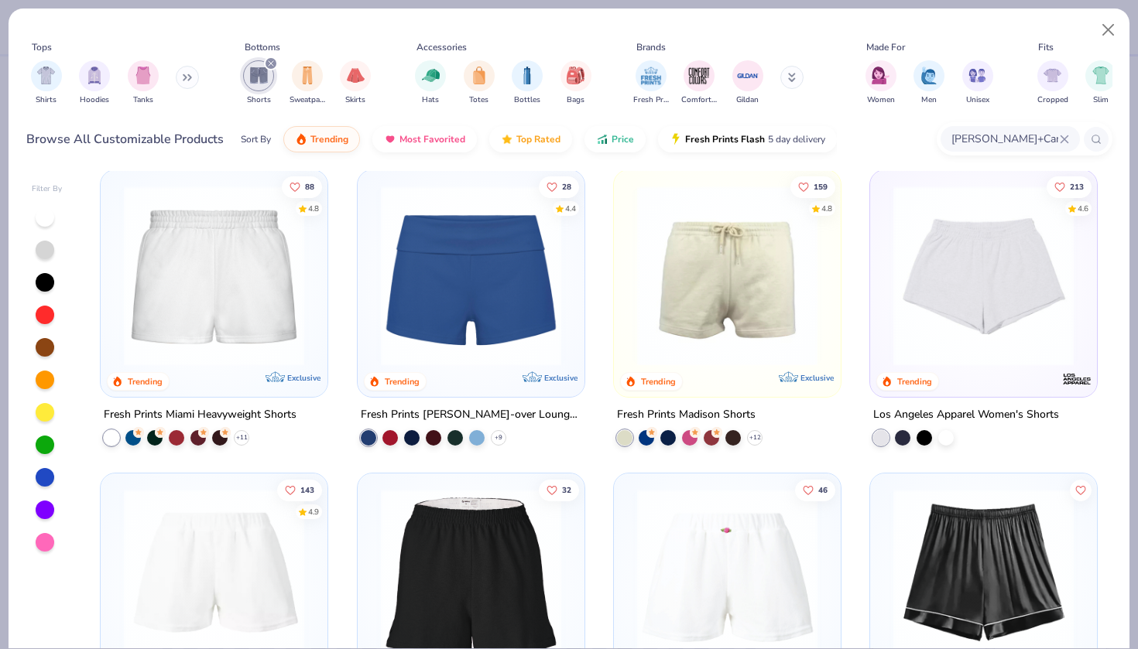
click at [735, 248] on img at bounding box center [727, 276] width 196 height 180
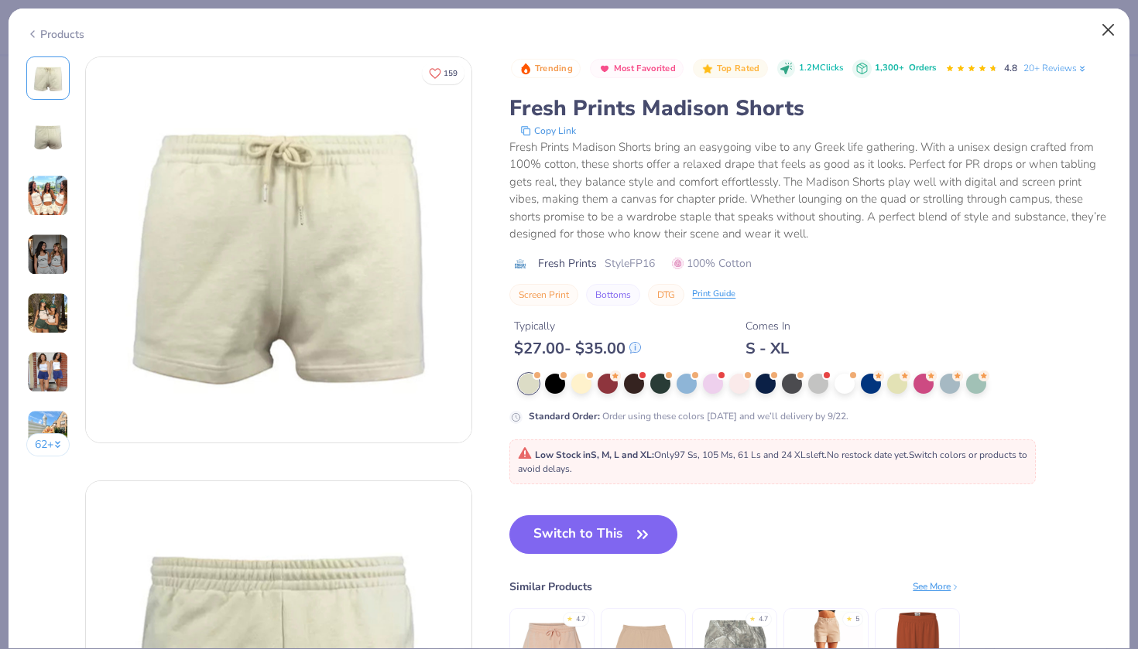
click at [1102, 31] on button "Close" at bounding box center [1108, 29] width 29 height 29
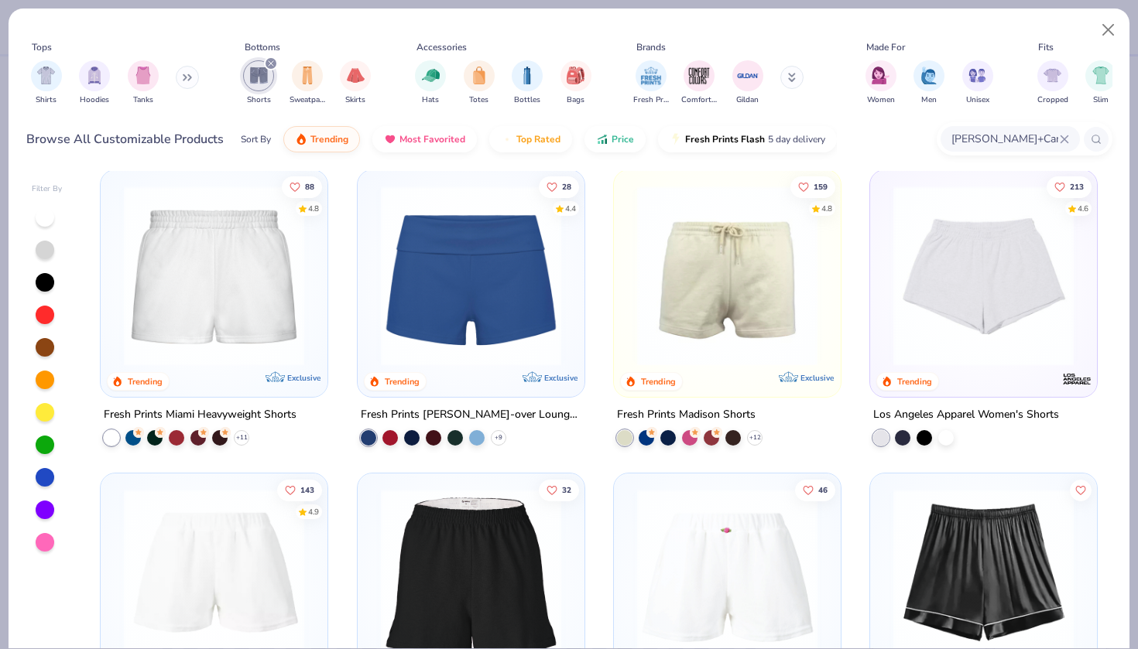
click at [257, 300] on img at bounding box center [214, 276] width 196 height 180
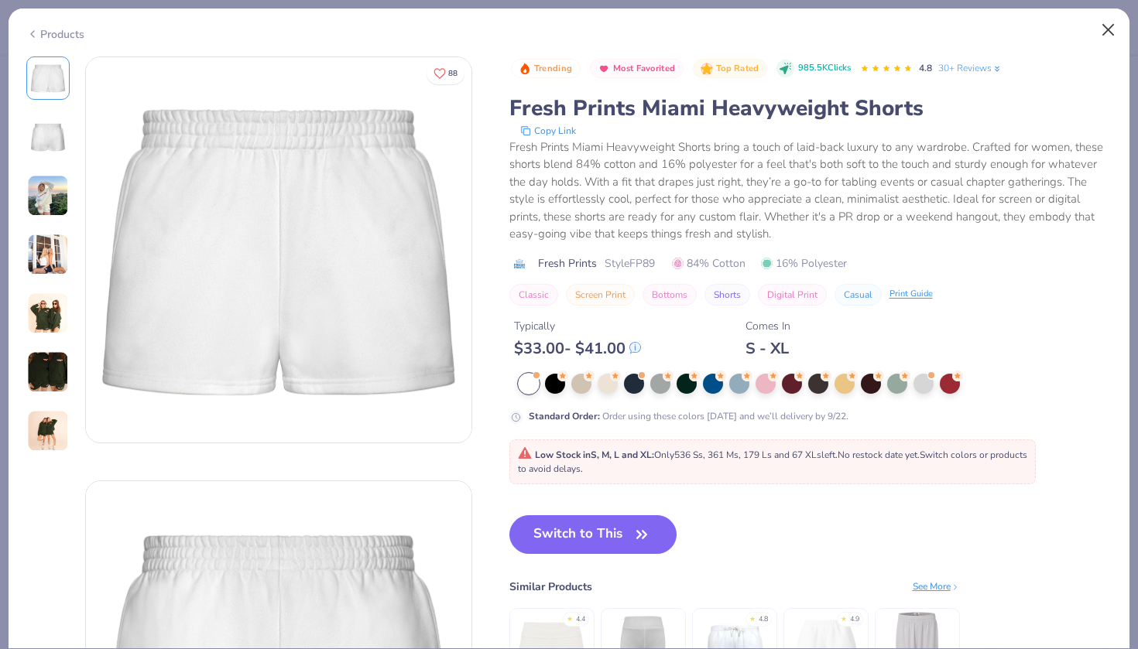
click at [1102, 35] on button "Close" at bounding box center [1108, 29] width 29 height 29
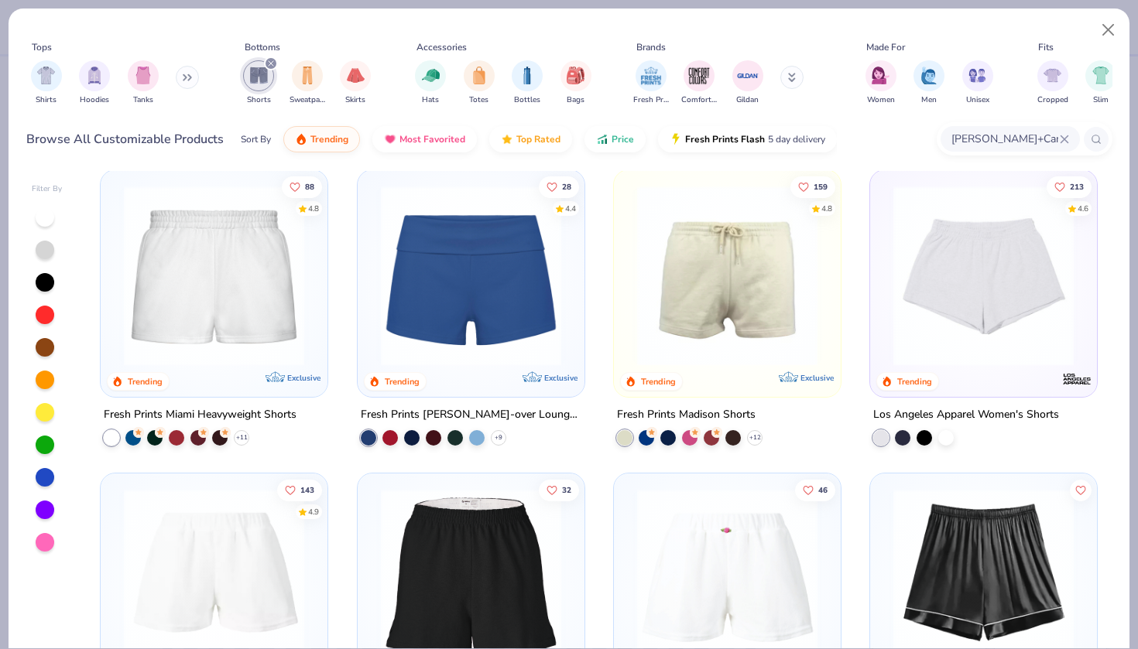
click at [1001, 324] on img at bounding box center [984, 276] width 196 height 180
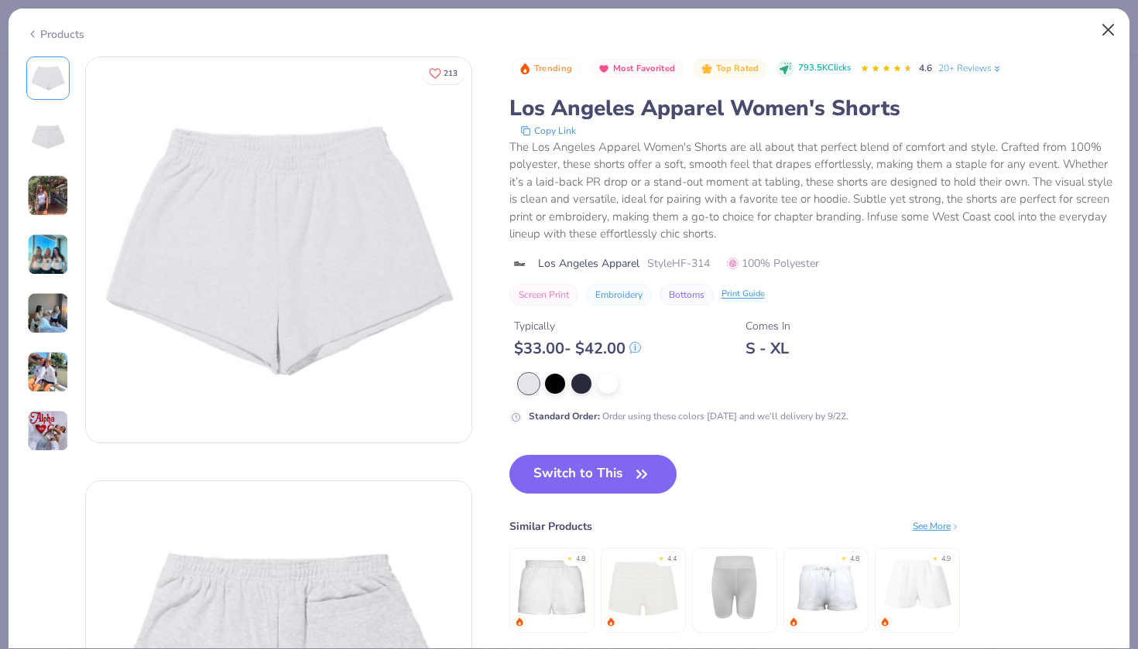
click at [1103, 31] on button "Close" at bounding box center [1108, 29] width 29 height 29
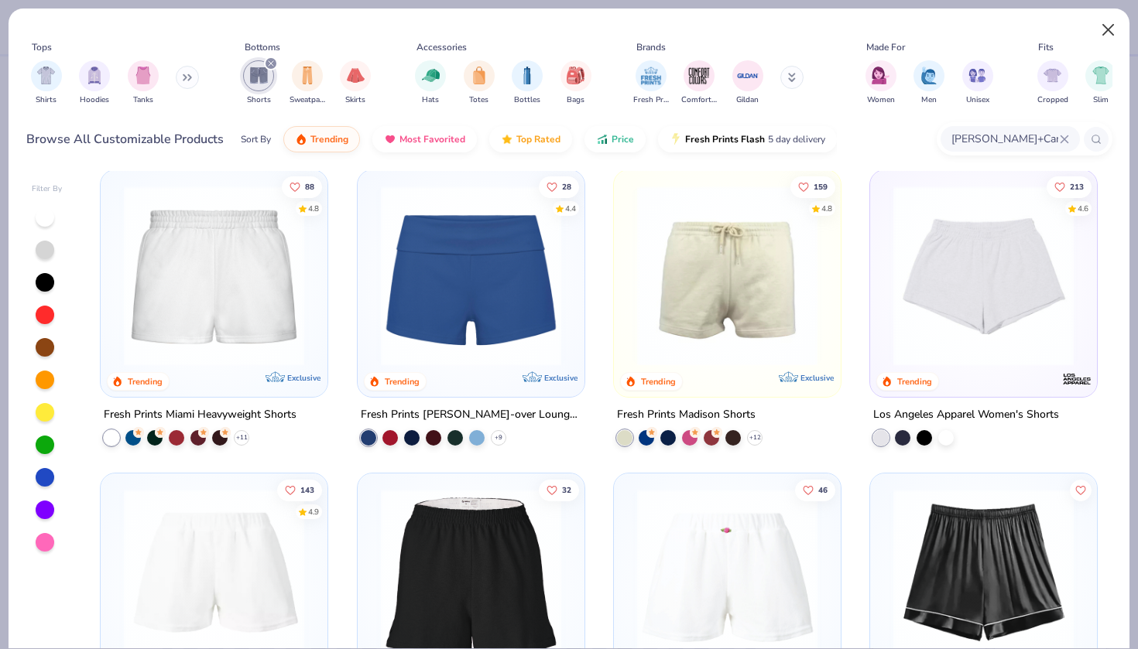
click at [1112, 20] on button "Close" at bounding box center [1108, 29] width 29 height 29
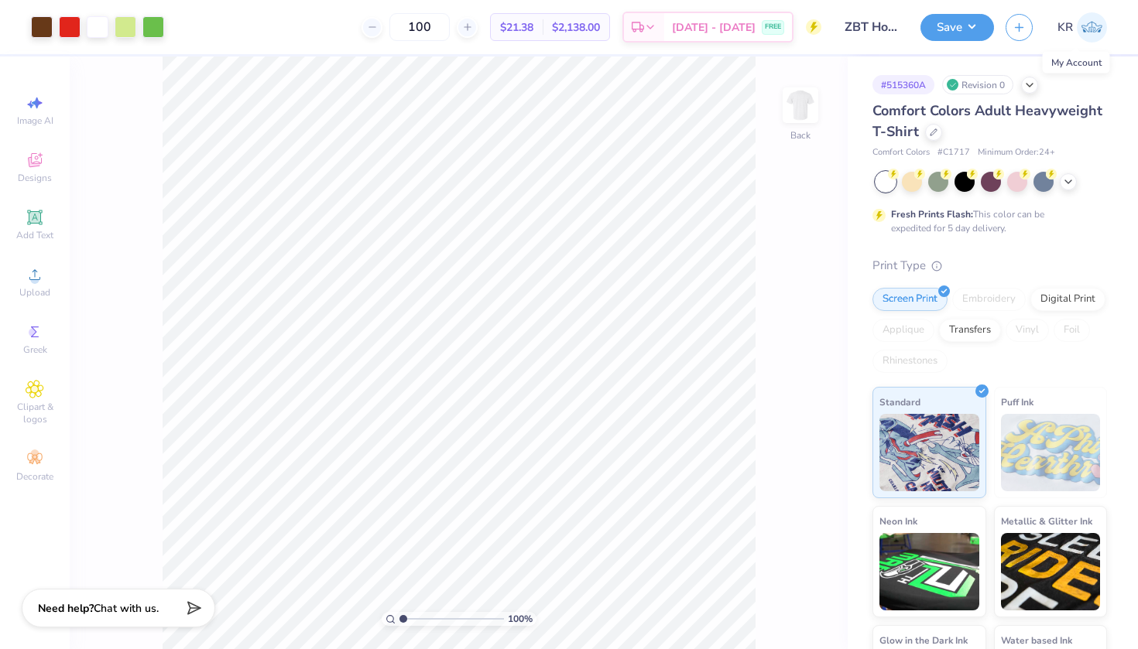
click at [1088, 28] on img at bounding box center [1092, 27] width 30 height 30
